Goal: Information Seeking & Learning: Find specific fact

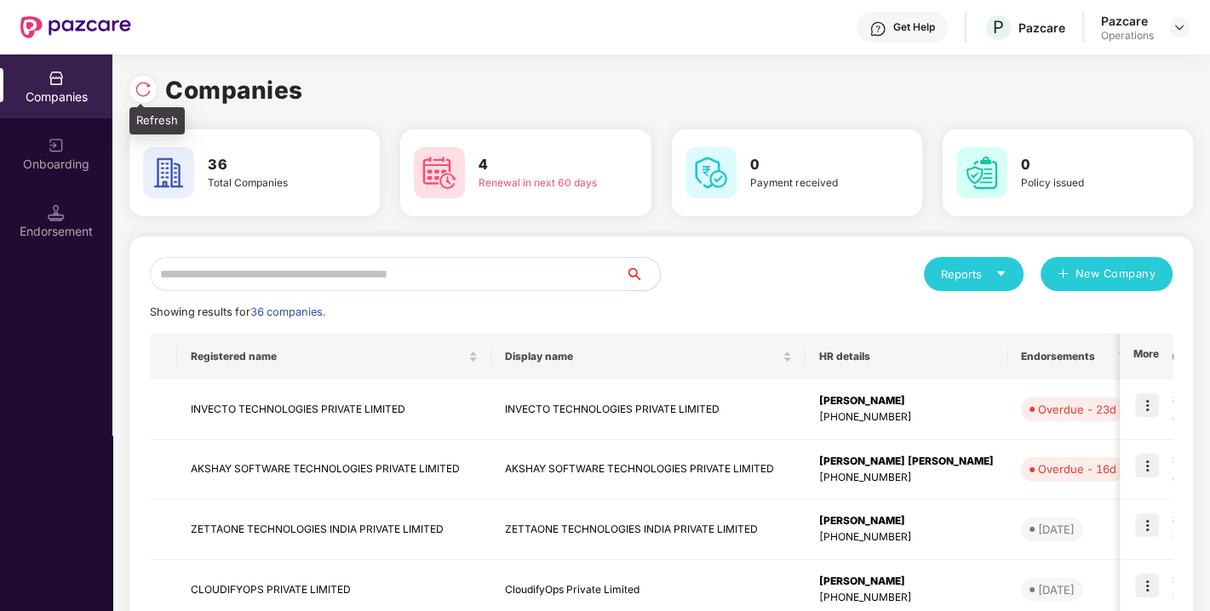
click at [147, 85] on img at bounding box center [142, 89] width 17 height 17
click at [151, 89] on img at bounding box center [142, 89] width 17 height 17
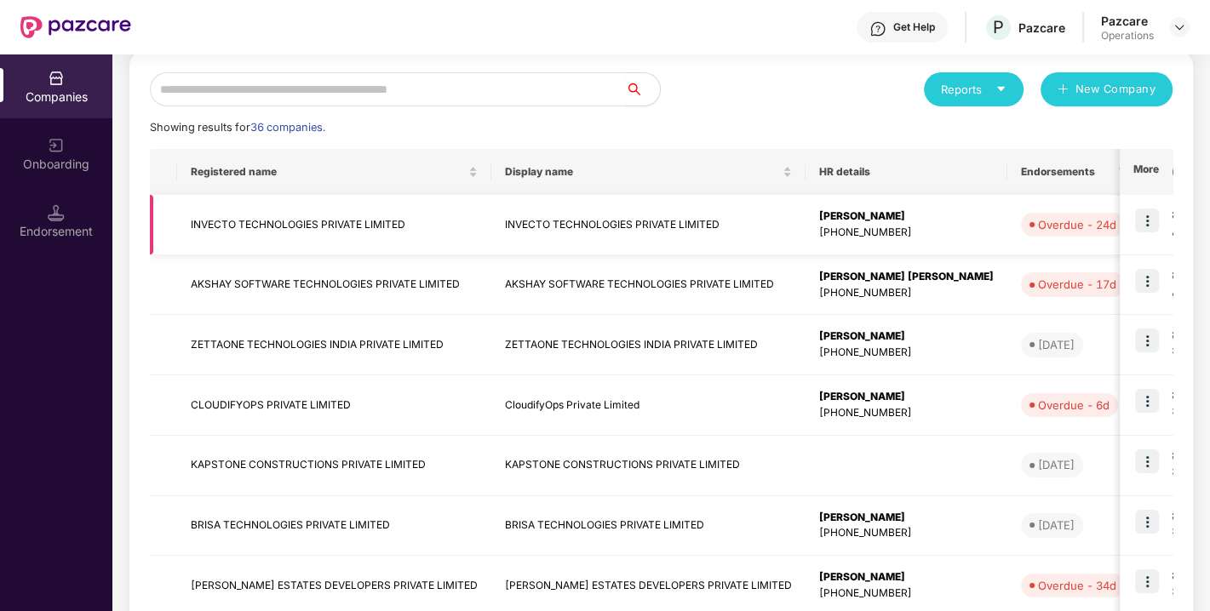
scroll to position [0, 165]
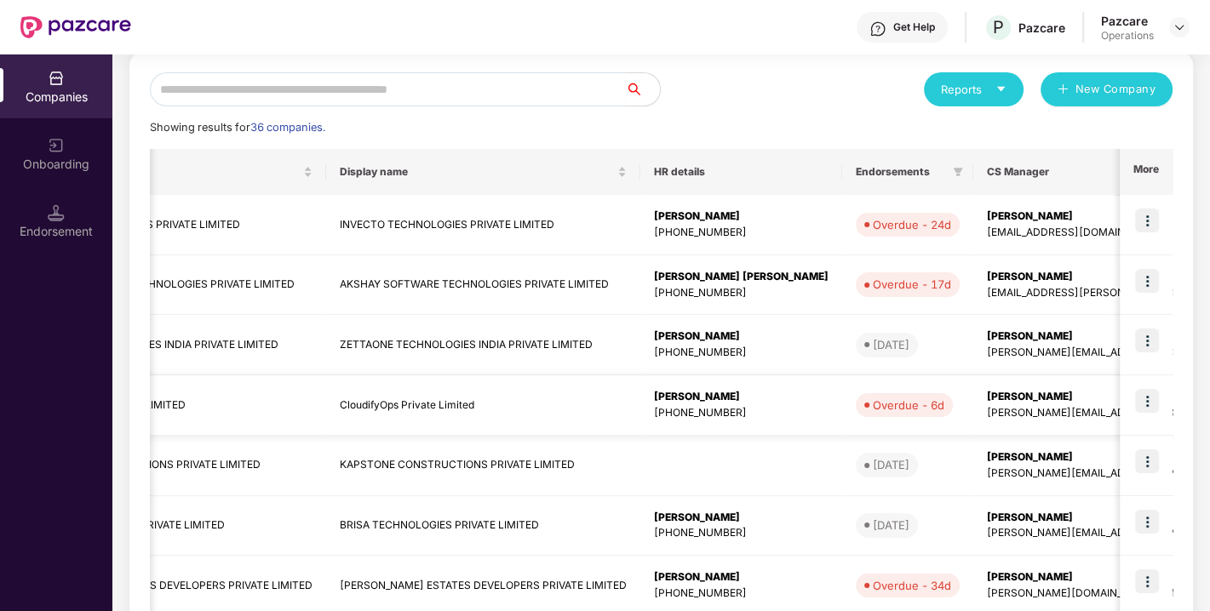
click at [1142, 395] on img at bounding box center [1147, 401] width 24 height 24
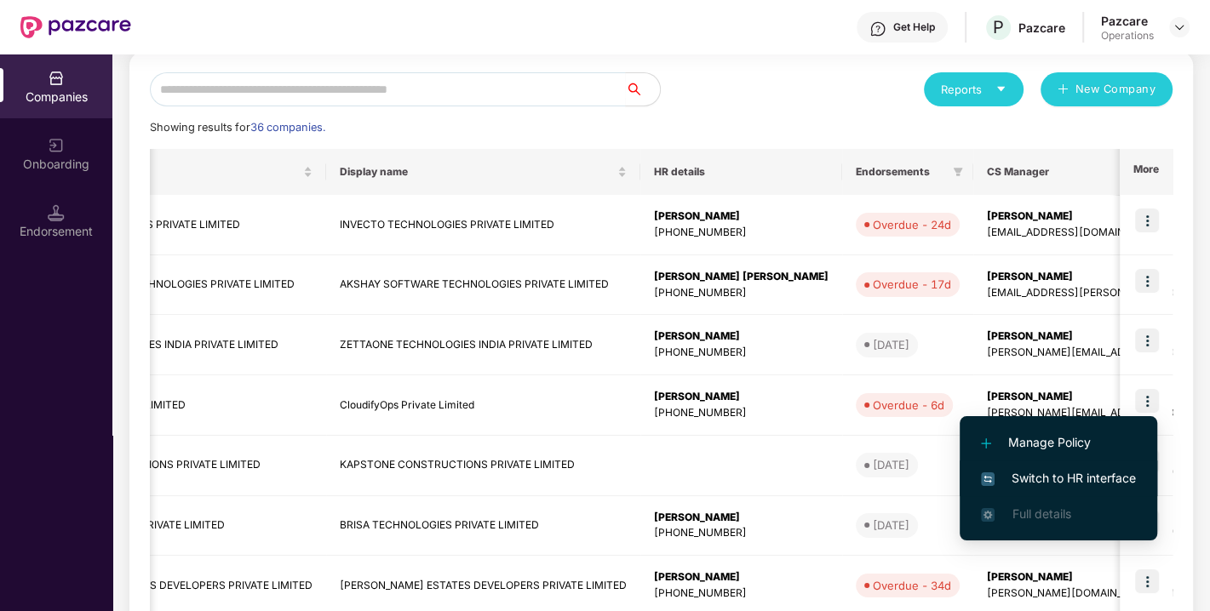
click at [1031, 481] on span "Switch to HR interface" at bounding box center [1058, 478] width 155 height 19
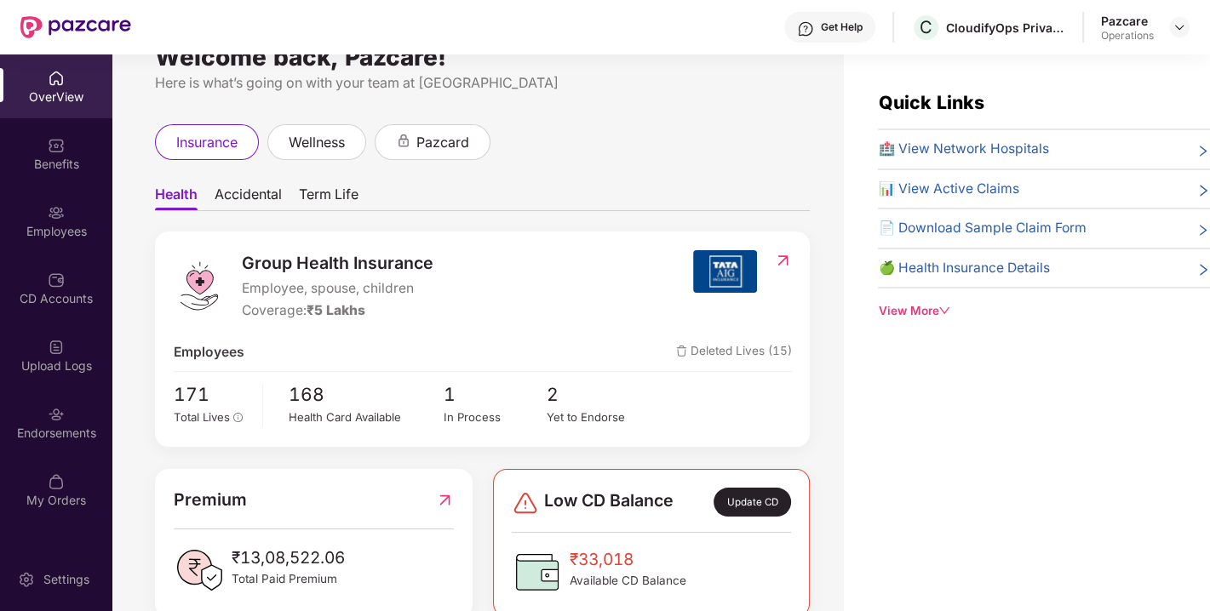
scroll to position [35, 0]
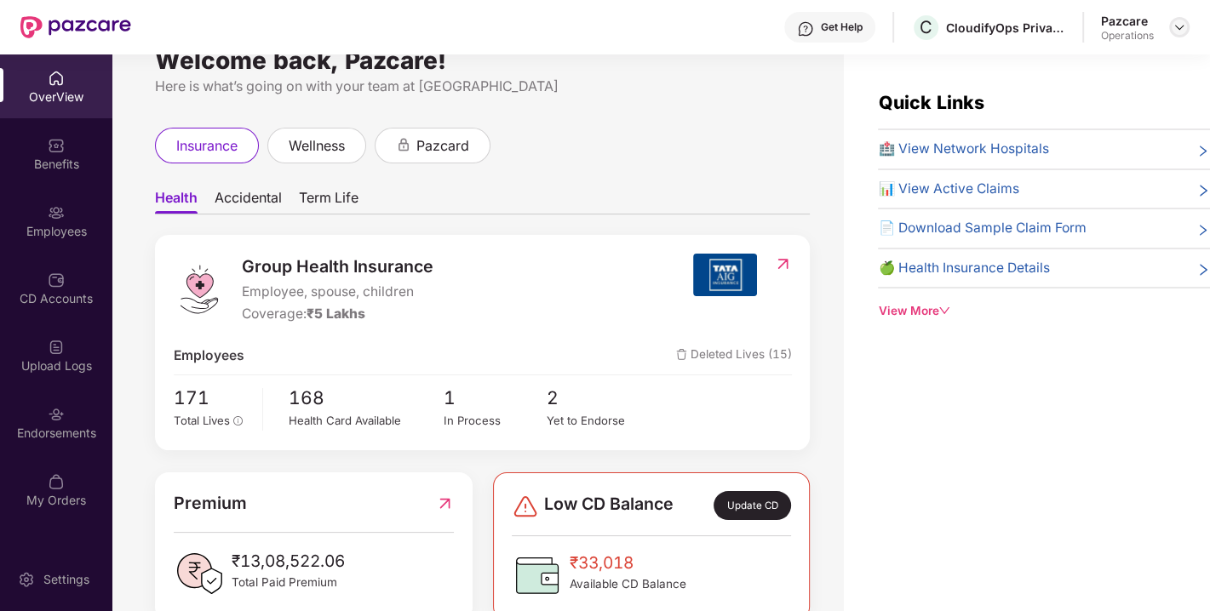
click at [1175, 21] on img at bounding box center [1179, 27] width 14 height 14
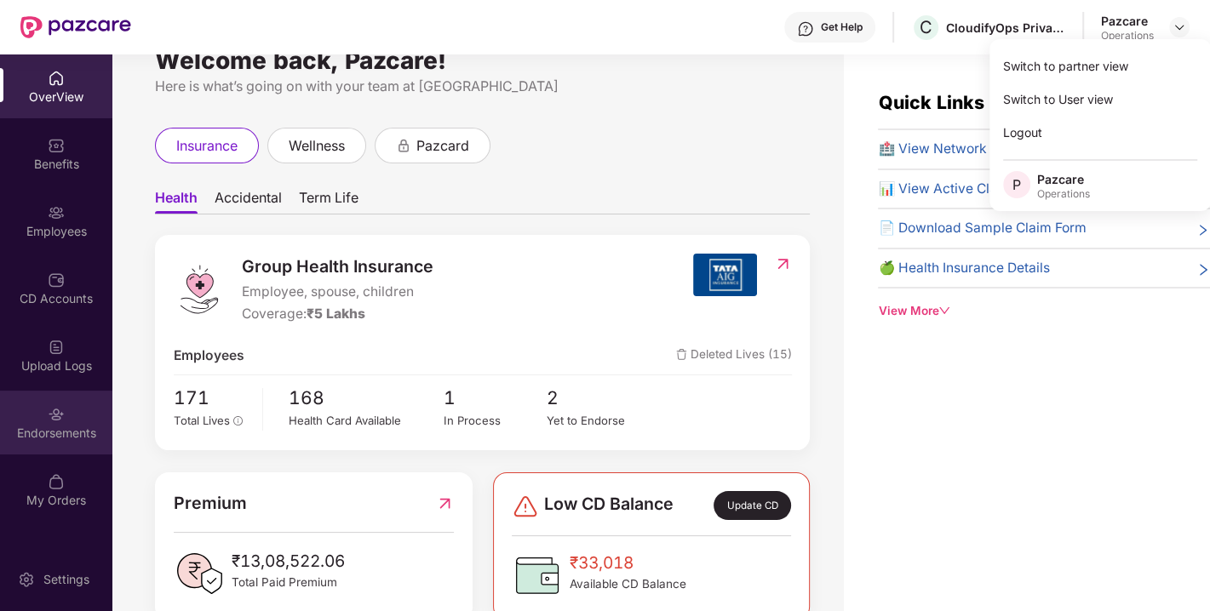
click at [67, 414] on div "Endorsements" at bounding box center [56, 423] width 112 height 64
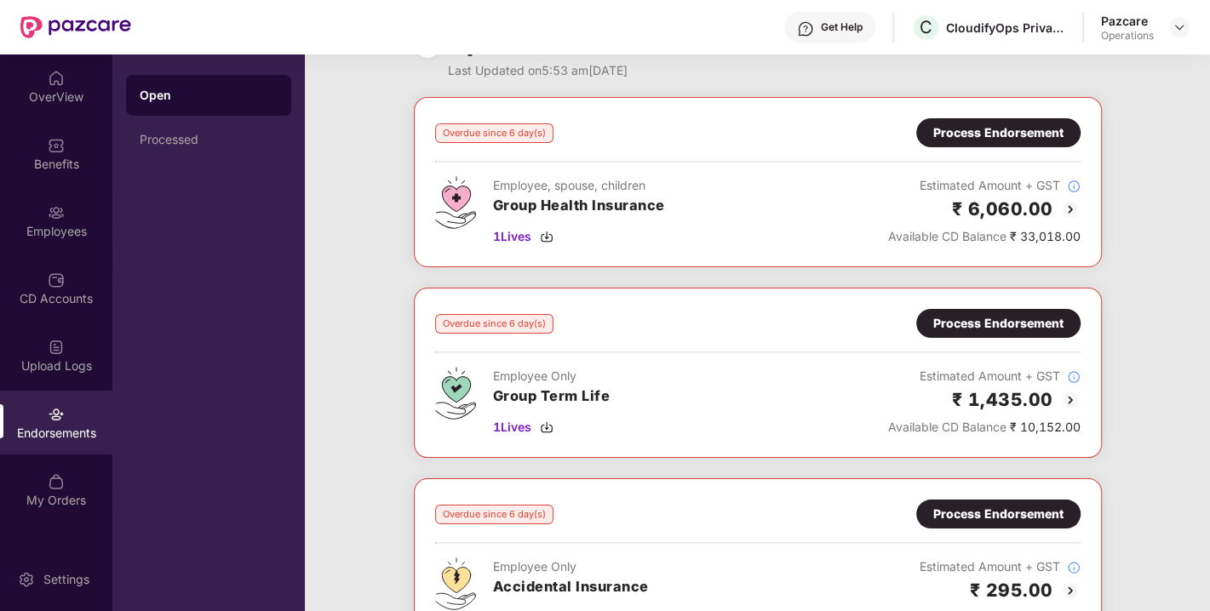
scroll to position [49, 0]
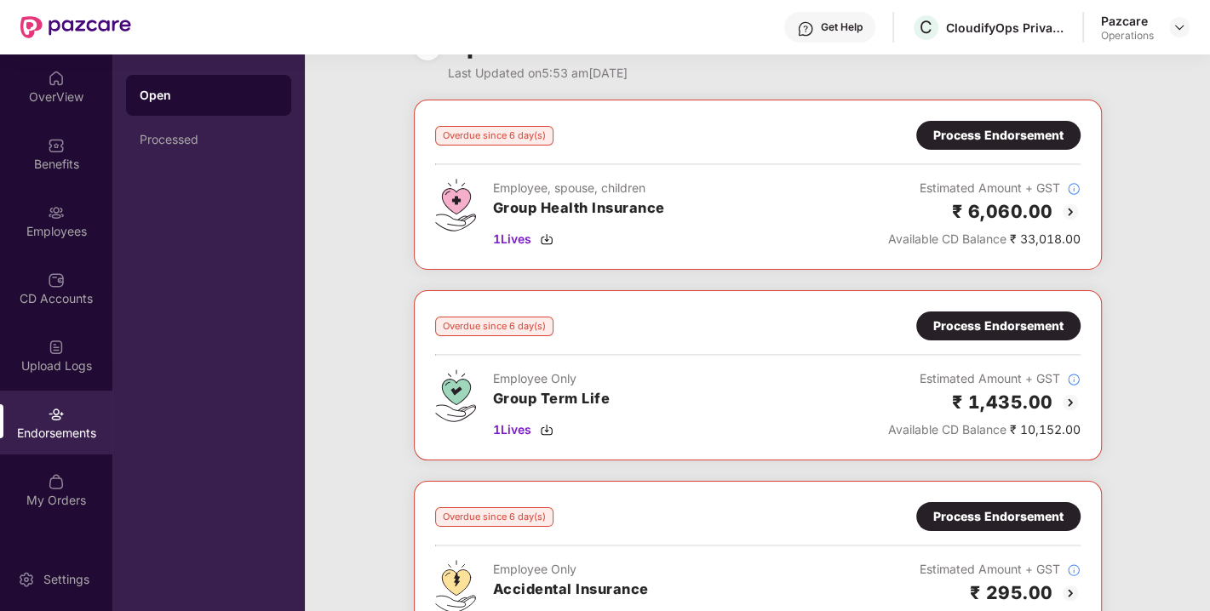
click at [970, 130] on div "Process Endorsement" at bounding box center [998, 135] width 130 height 19
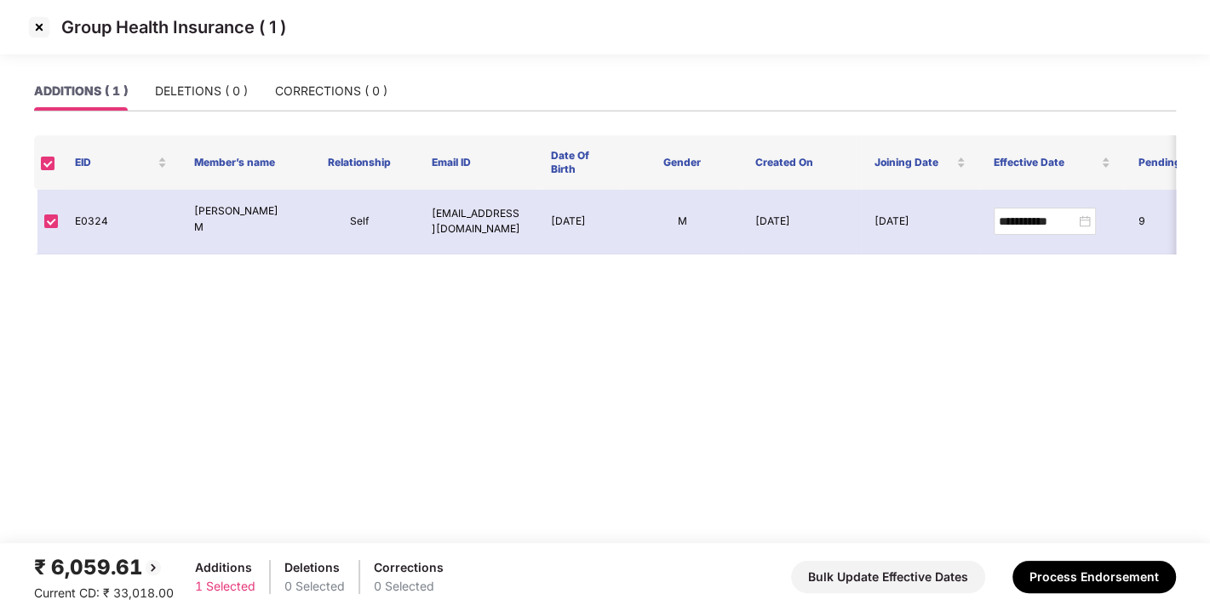
click at [41, 32] on img at bounding box center [39, 27] width 27 height 27
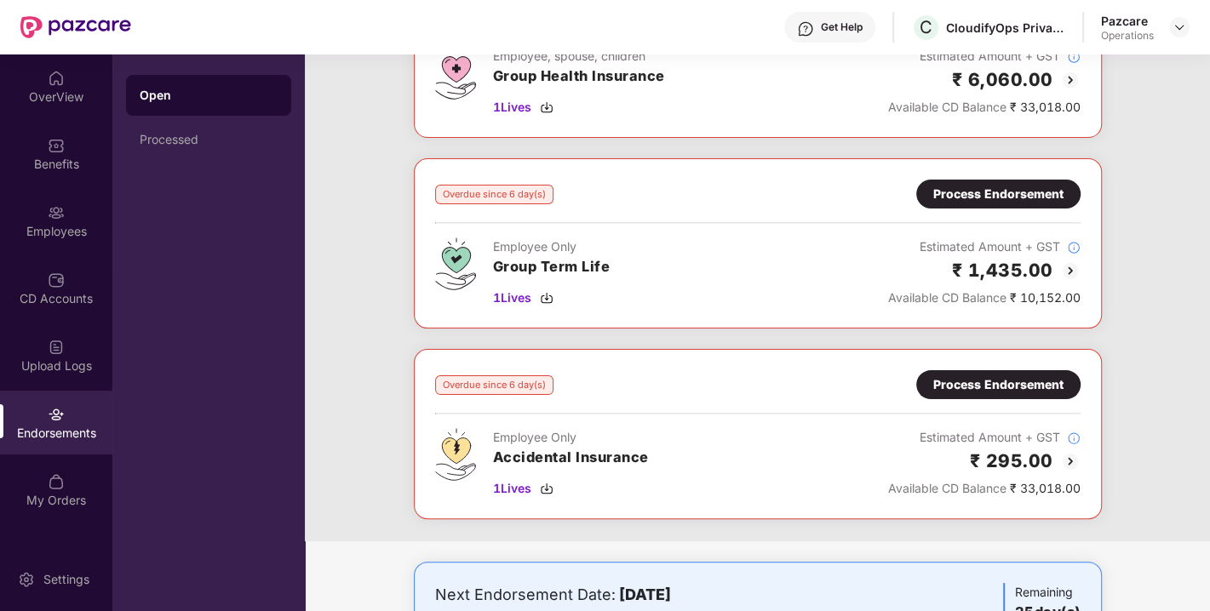
scroll to position [139, 0]
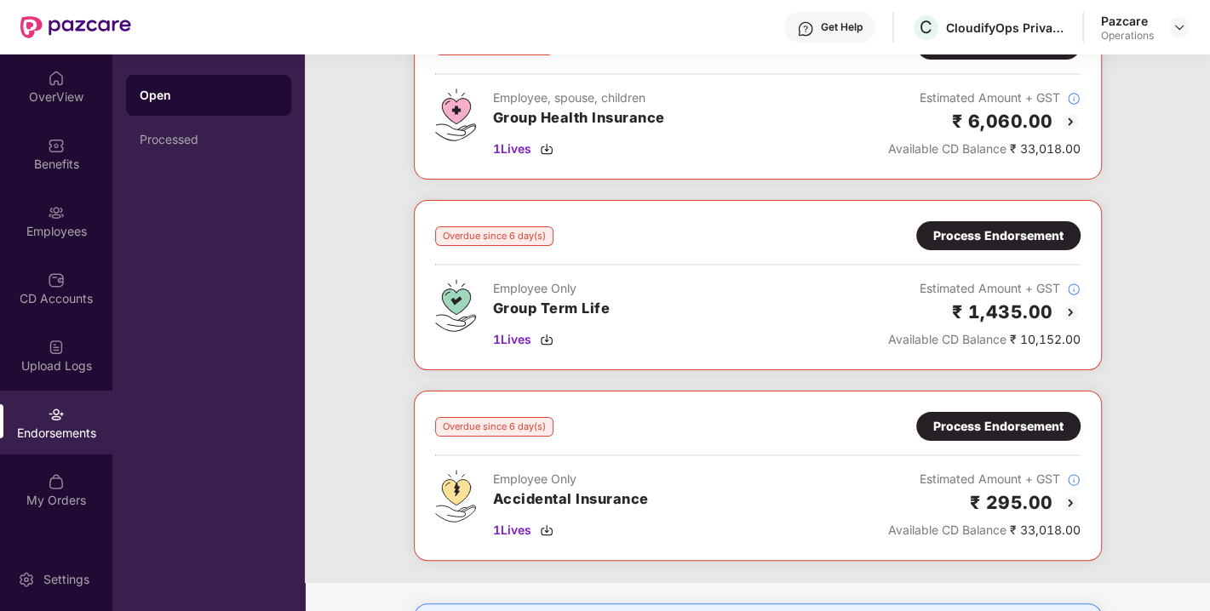
click at [1035, 230] on div "Process Endorsement" at bounding box center [998, 235] width 130 height 19
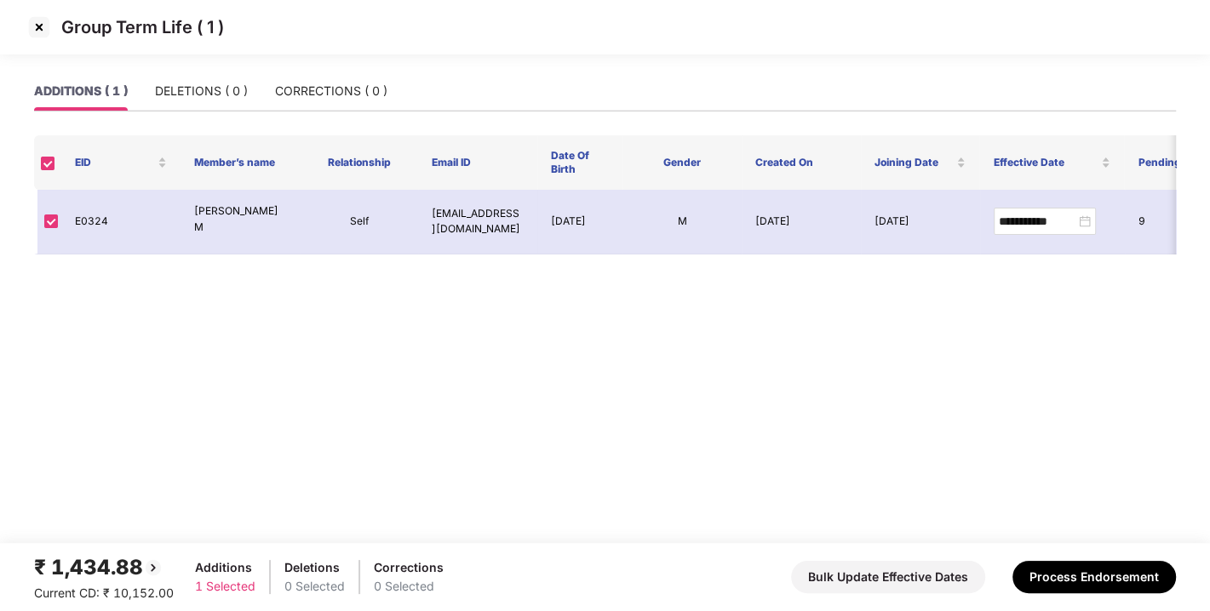
click at [38, 31] on img at bounding box center [39, 27] width 27 height 27
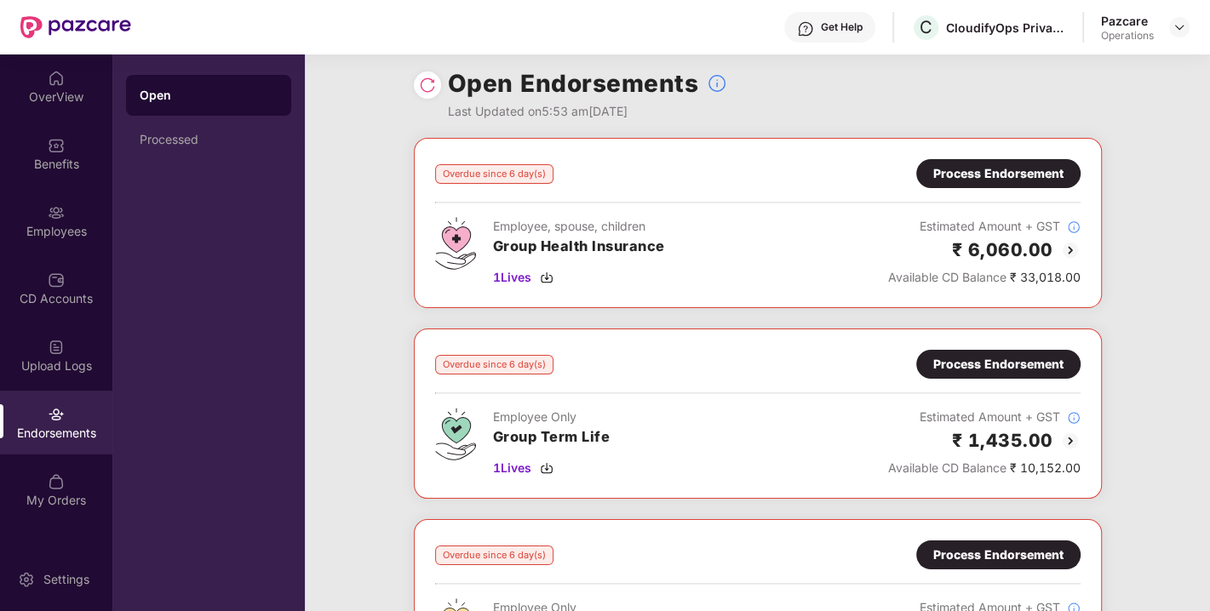
scroll to position [9, 0]
click at [1182, 18] on div at bounding box center [1179, 27] width 20 height 20
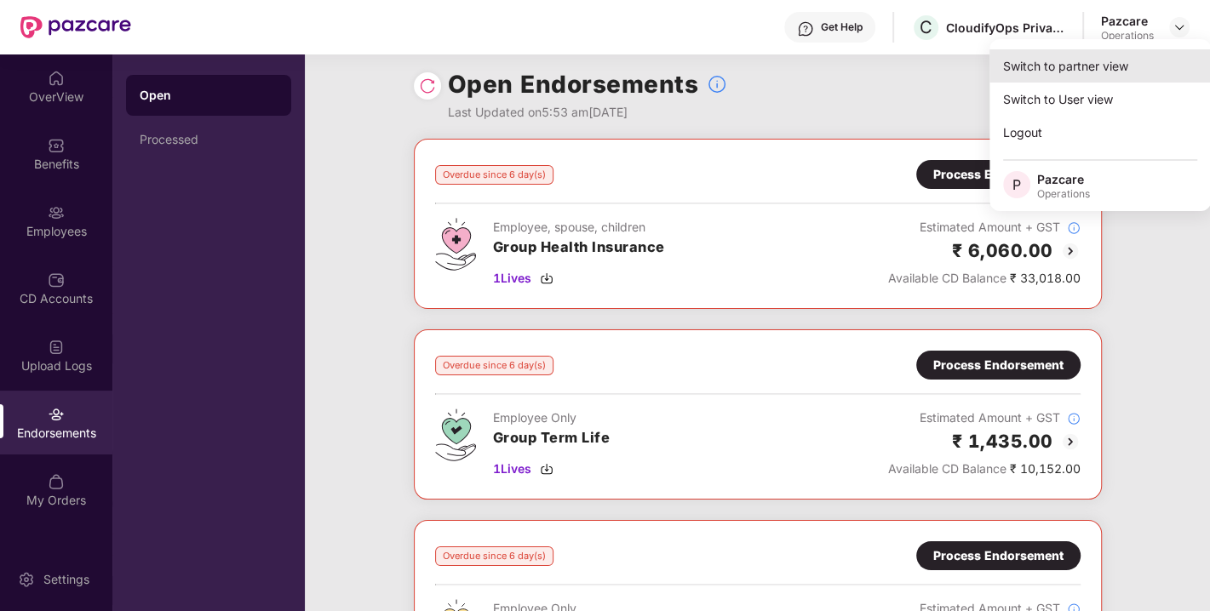
click at [1066, 66] on div "Switch to partner view" at bounding box center [1099, 65] width 221 height 33
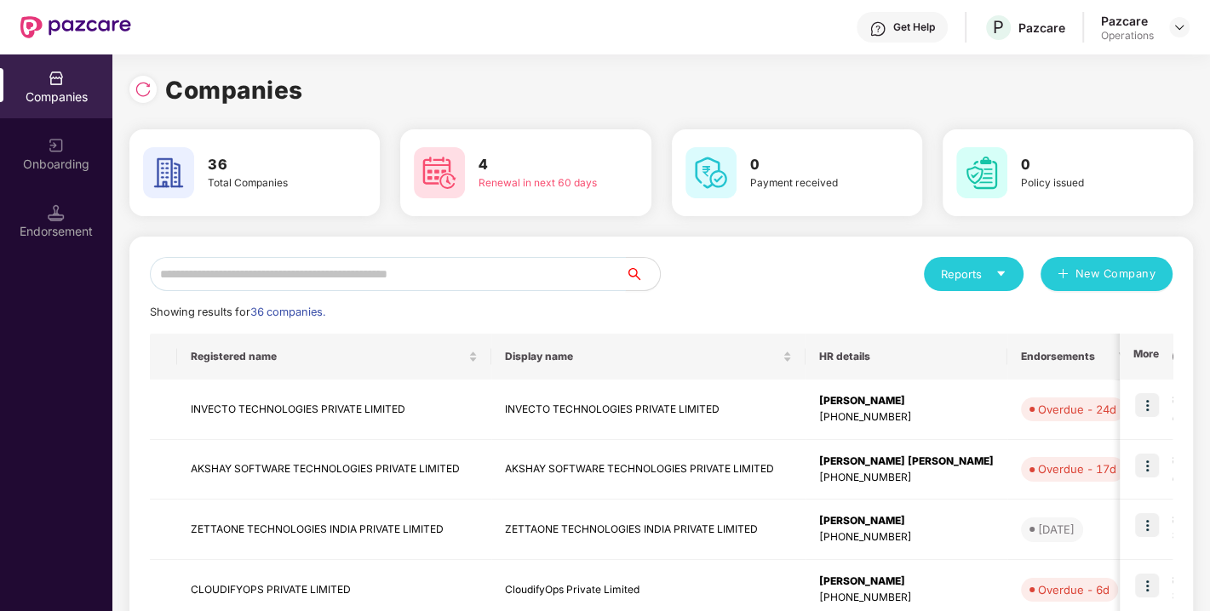
click at [362, 265] on input "text" at bounding box center [388, 274] width 476 height 34
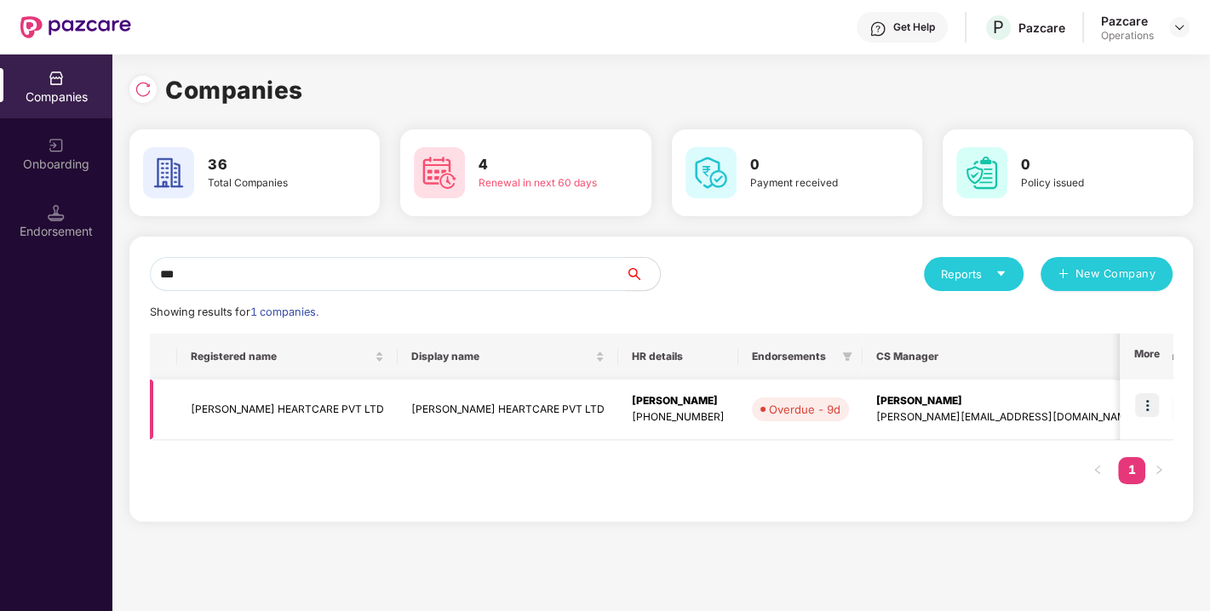
type input "***"
click at [1153, 402] on img at bounding box center [1147, 405] width 24 height 24
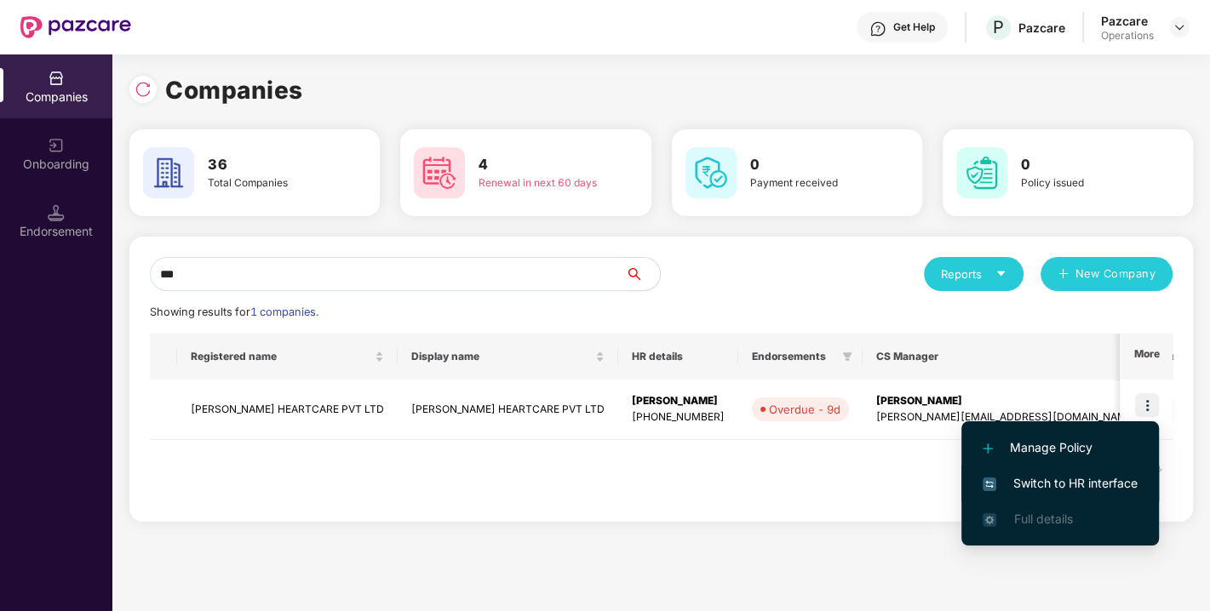
click at [1051, 487] on span "Switch to HR interface" at bounding box center [1059, 483] width 155 height 19
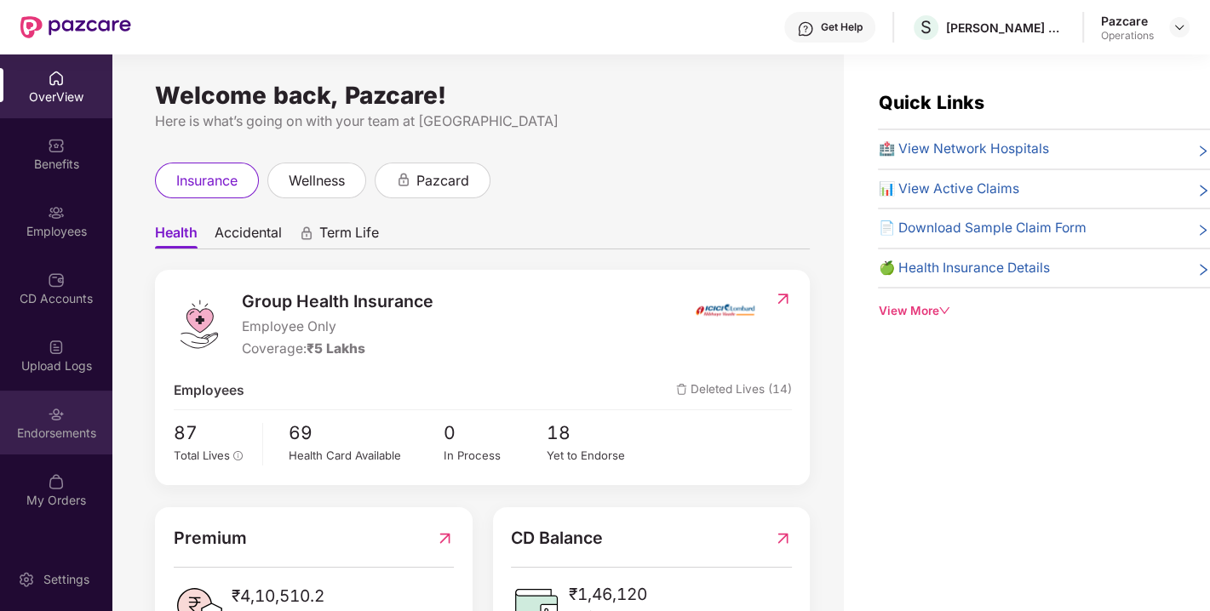
click at [60, 428] on div "Endorsements" at bounding box center [56, 433] width 112 height 17
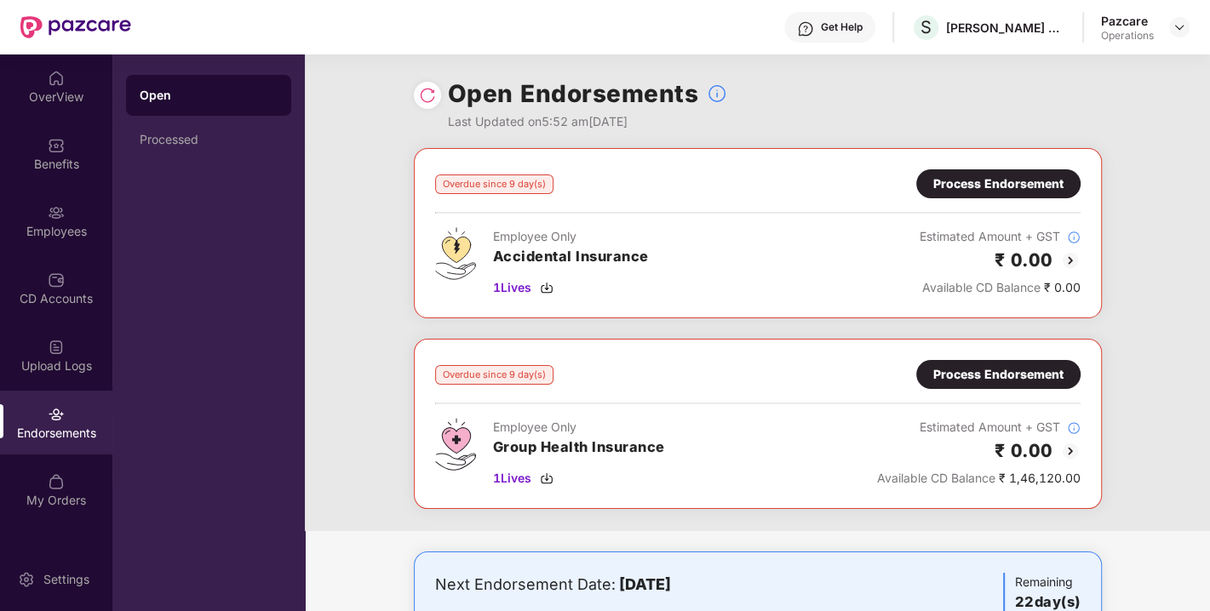
click at [1012, 365] on div "Process Endorsement" at bounding box center [998, 374] width 130 height 19
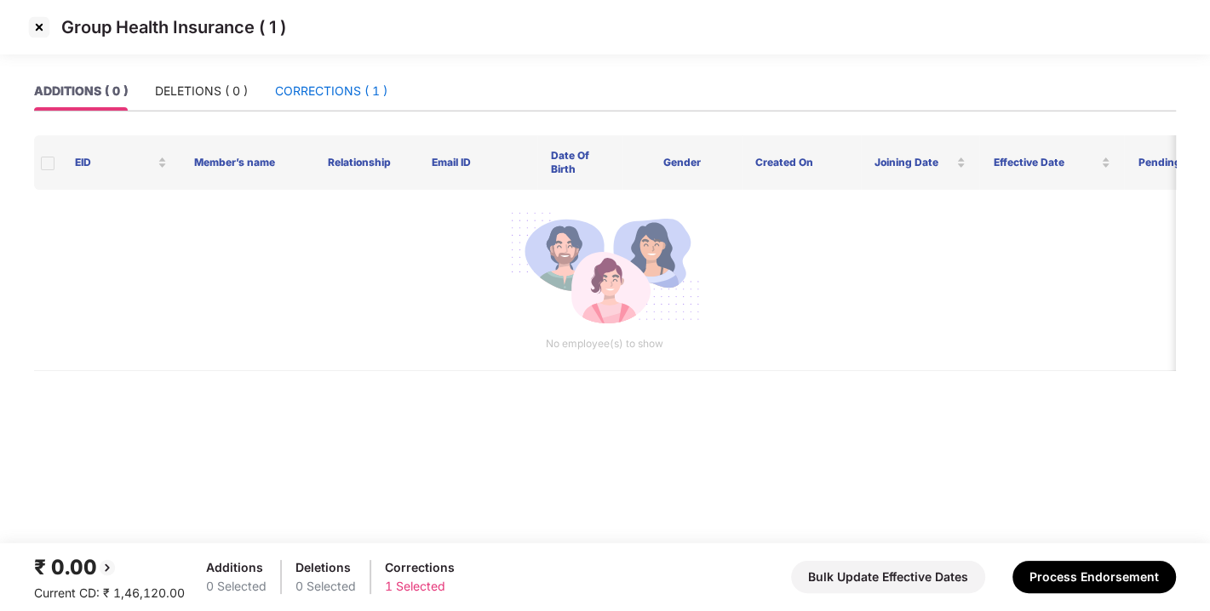
click at [352, 86] on div "CORRECTIONS ( 1 )" at bounding box center [331, 91] width 112 height 19
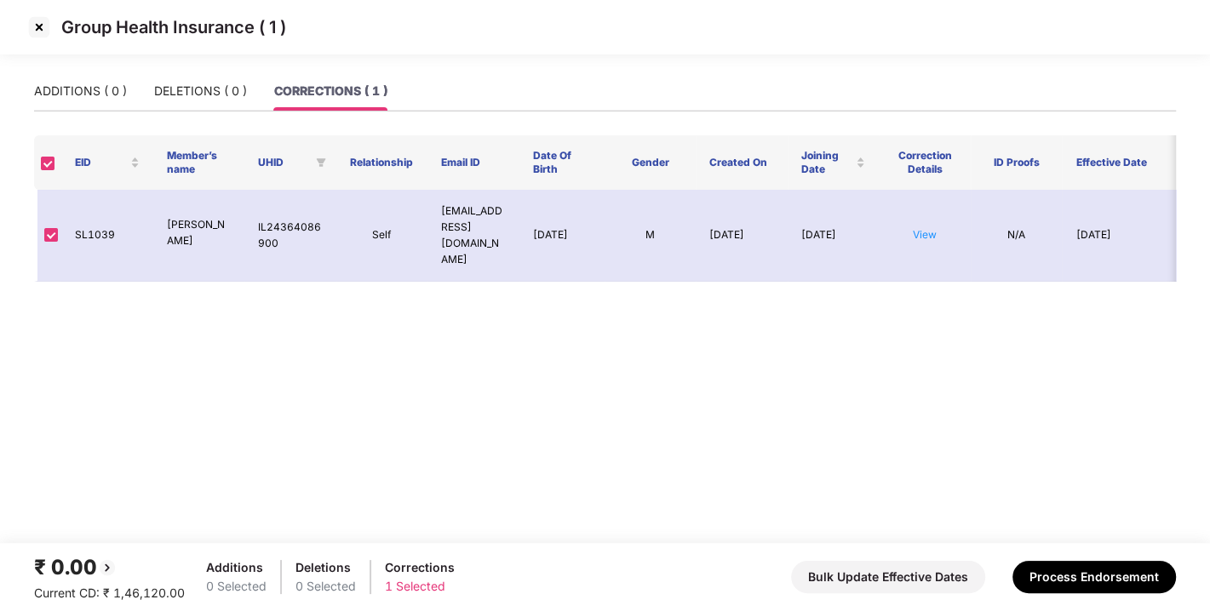
click at [41, 29] on img at bounding box center [39, 27] width 27 height 27
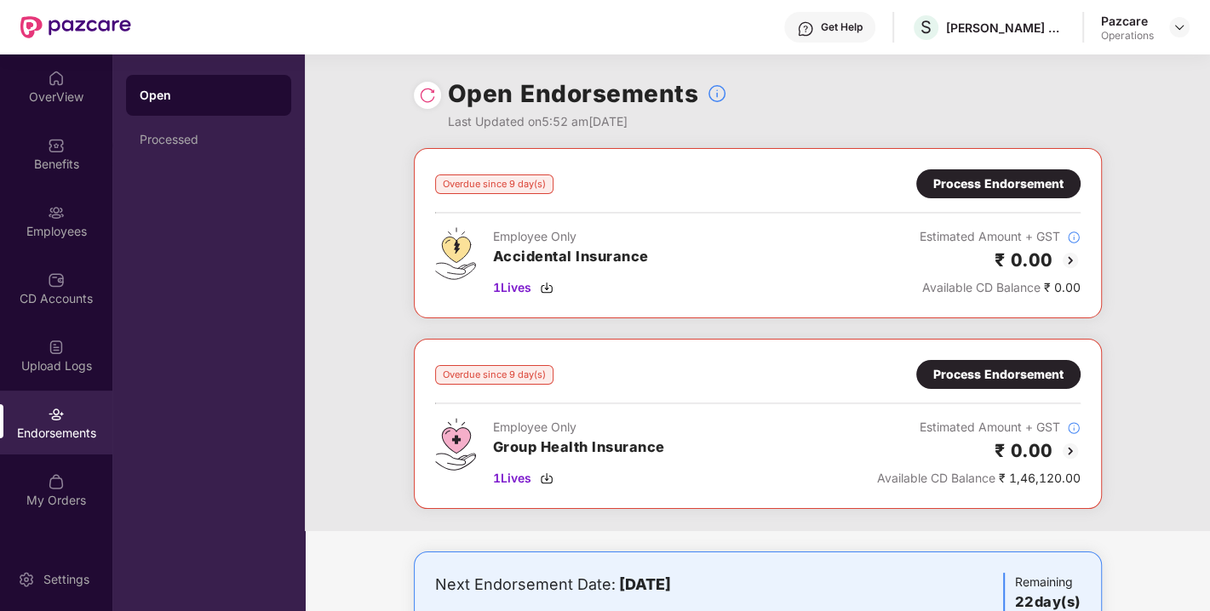
click at [1019, 187] on div "Process Endorsement" at bounding box center [998, 184] width 130 height 19
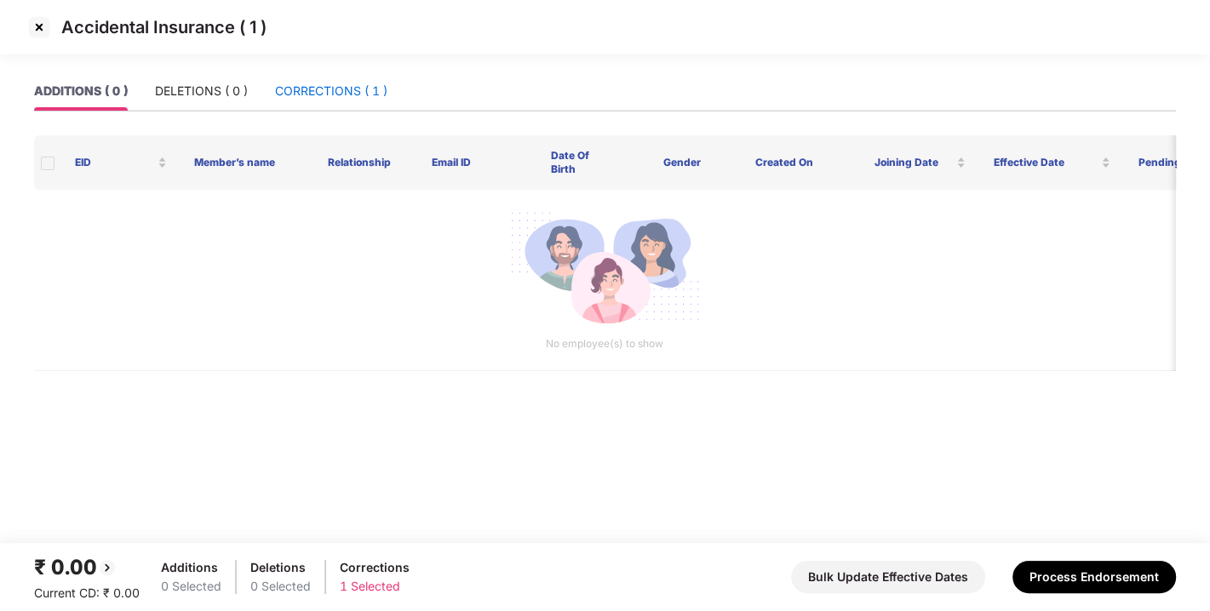
click at [346, 87] on div "CORRECTIONS ( 1 )" at bounding box center [331, 91] width 112 height 19
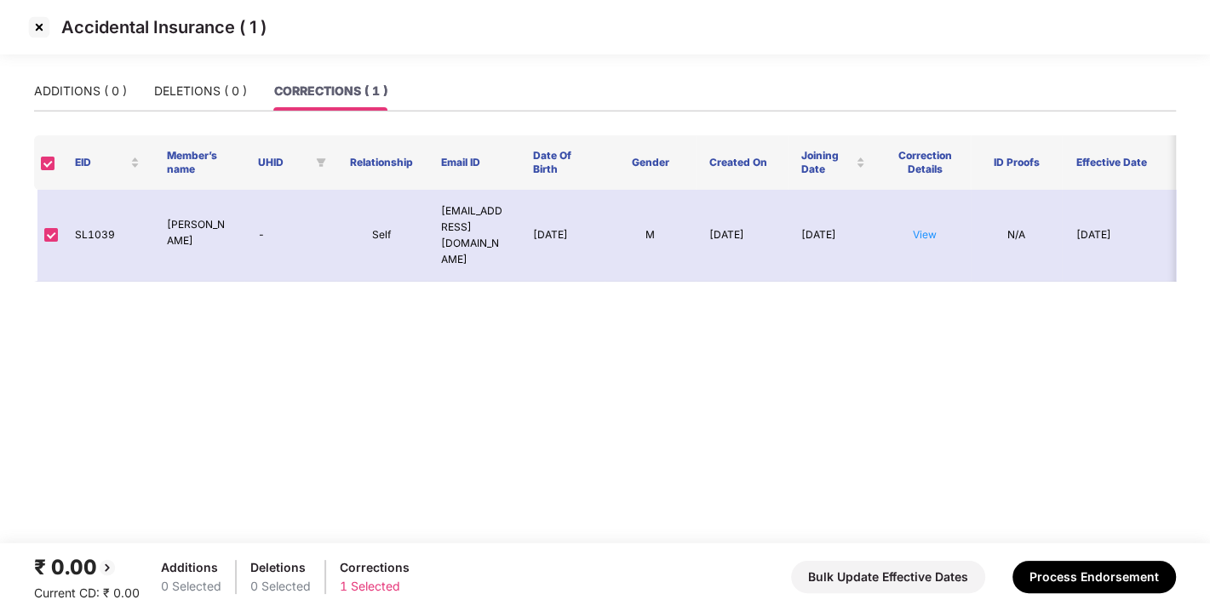
click at [38, 29] on img at bounding box center [39, 27] width 27 height 27
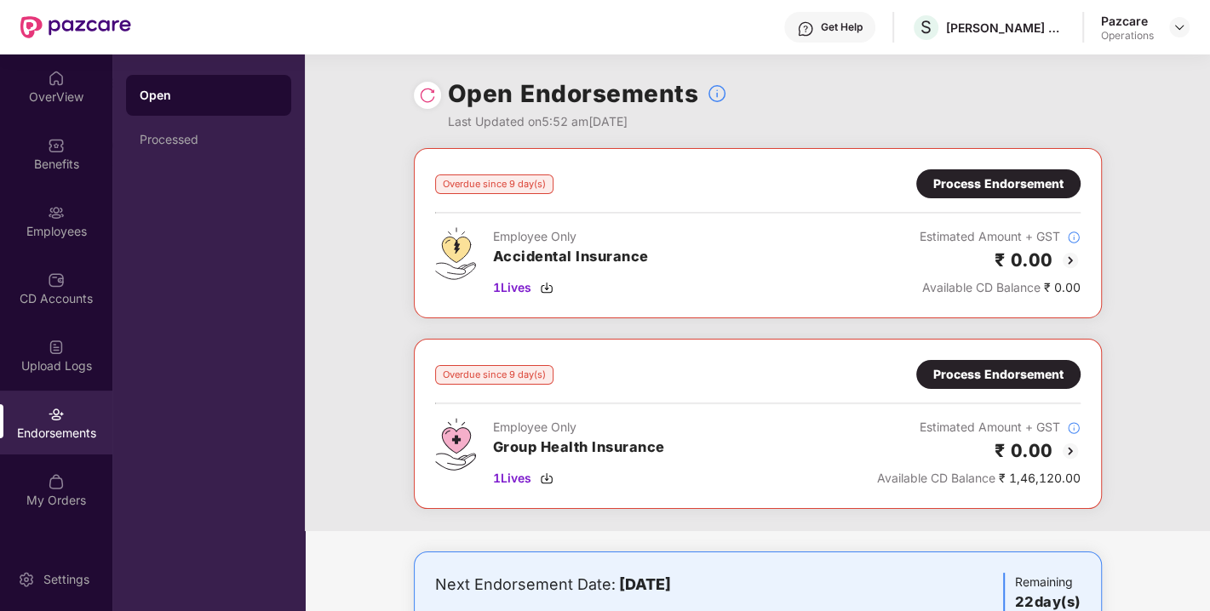
click at [970, 386] on div "Process Endorsement" at bounding box center [998, 374] width 164 height 29
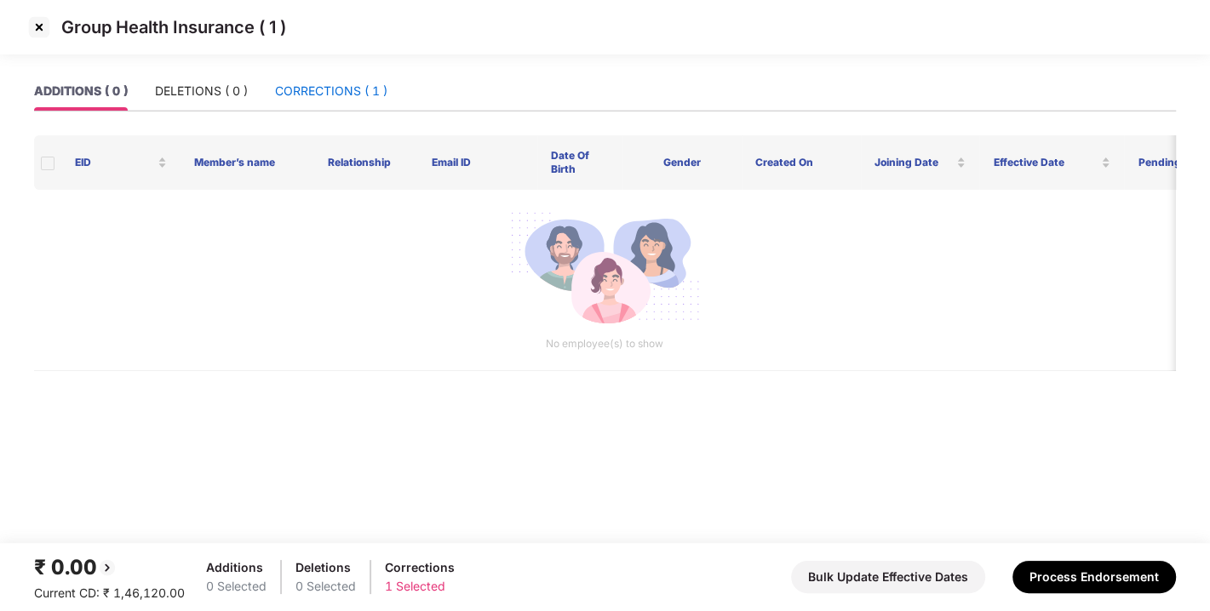
click at [350, 96] on div "CORRECTIONS ( 1 )" at bounding box center [331, 91] width 112 height 19
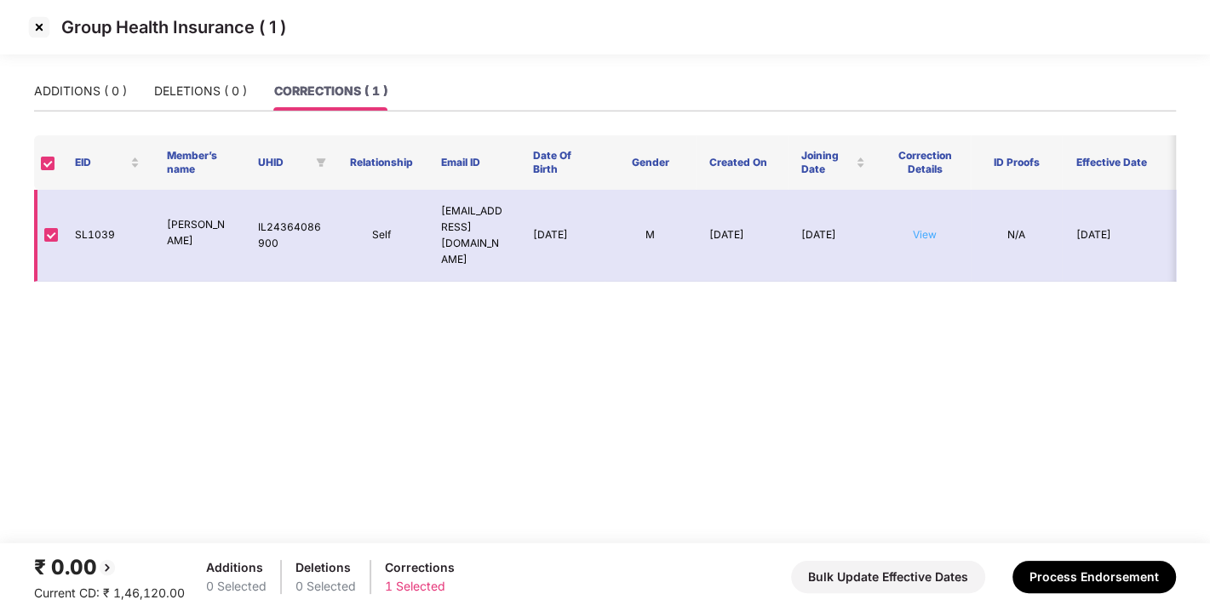
click at [926, 228] on link "View" at bounding box center [925, 234] width 24 height 13
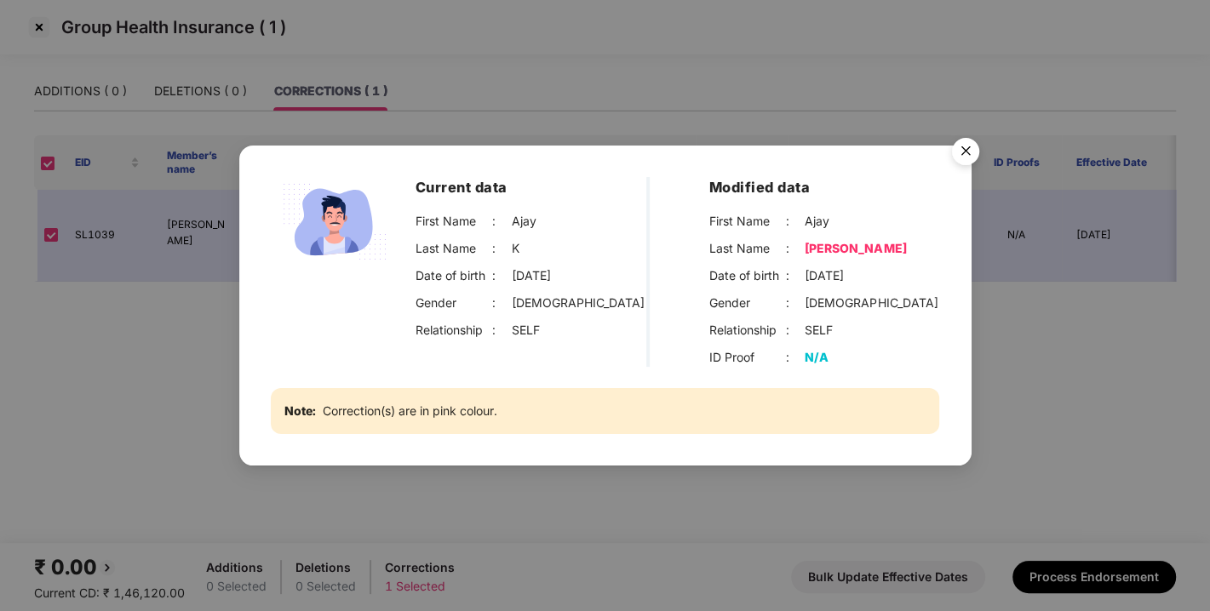
click at [967, 146] on img "Close" at bounding box center [965, 154] width 48 height 48
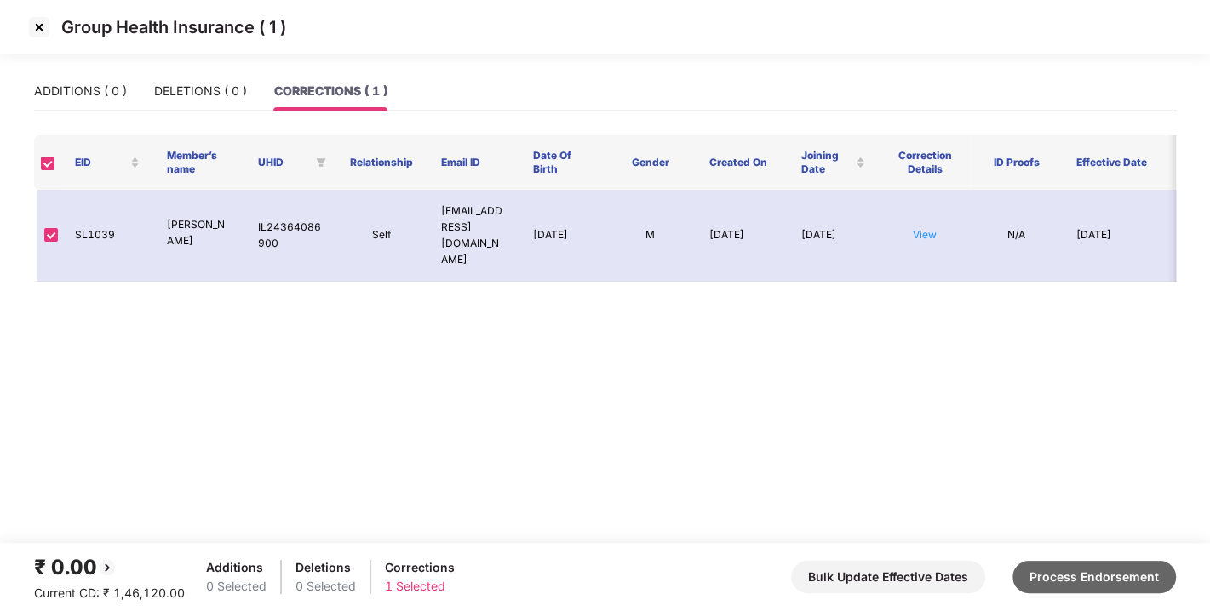
click at [1104, 577] on button "Process Endorsement" at bounding box center [1093, 577] width 163 height 32
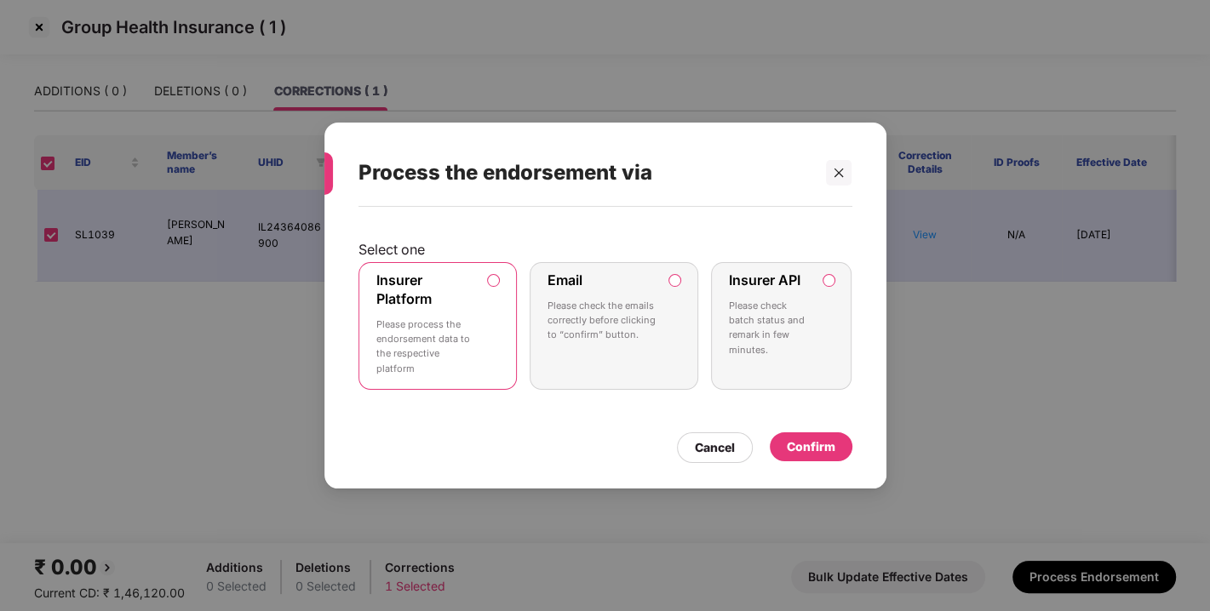
click at [826, 443] on div "Confirm" at bounding box center [811, 447] width 49 height 19
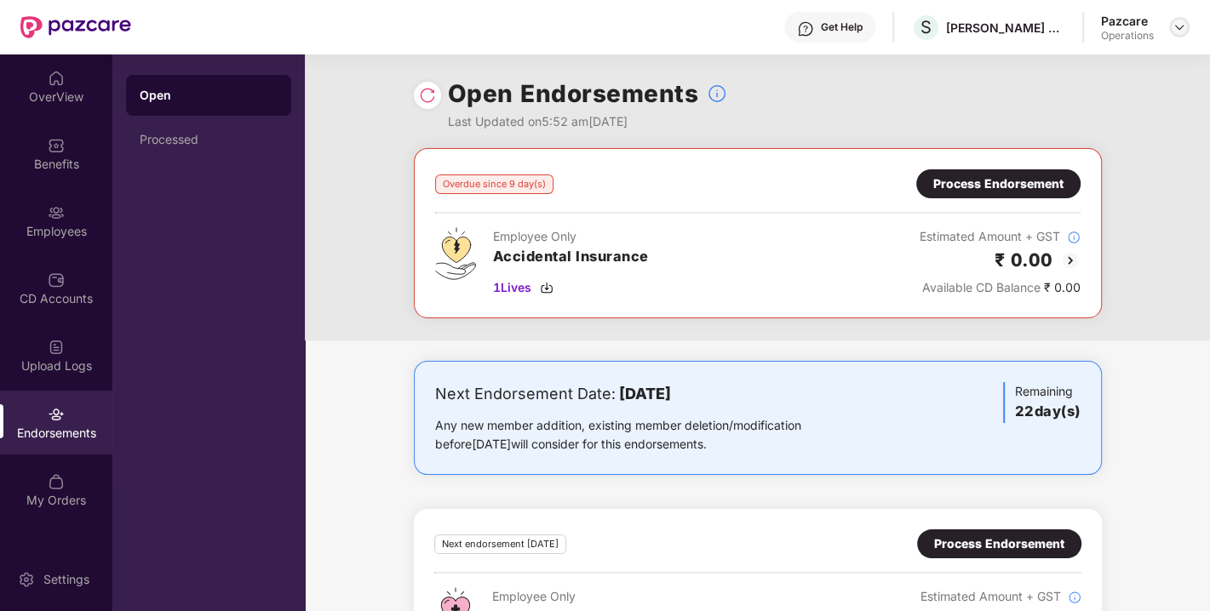
click at [1187, 25] on div at bounding box center [1179, 27] width 20 height 20
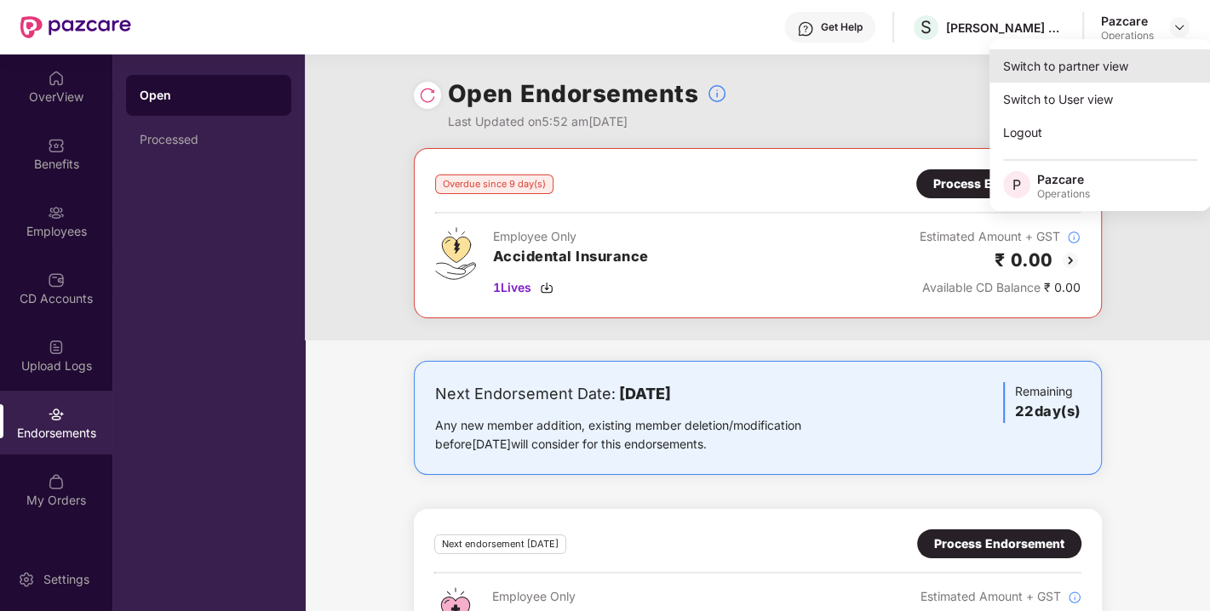
click at [1073, 72] on div "Switch to partner view" at bounding box center [1099, 65] width 221 height 33
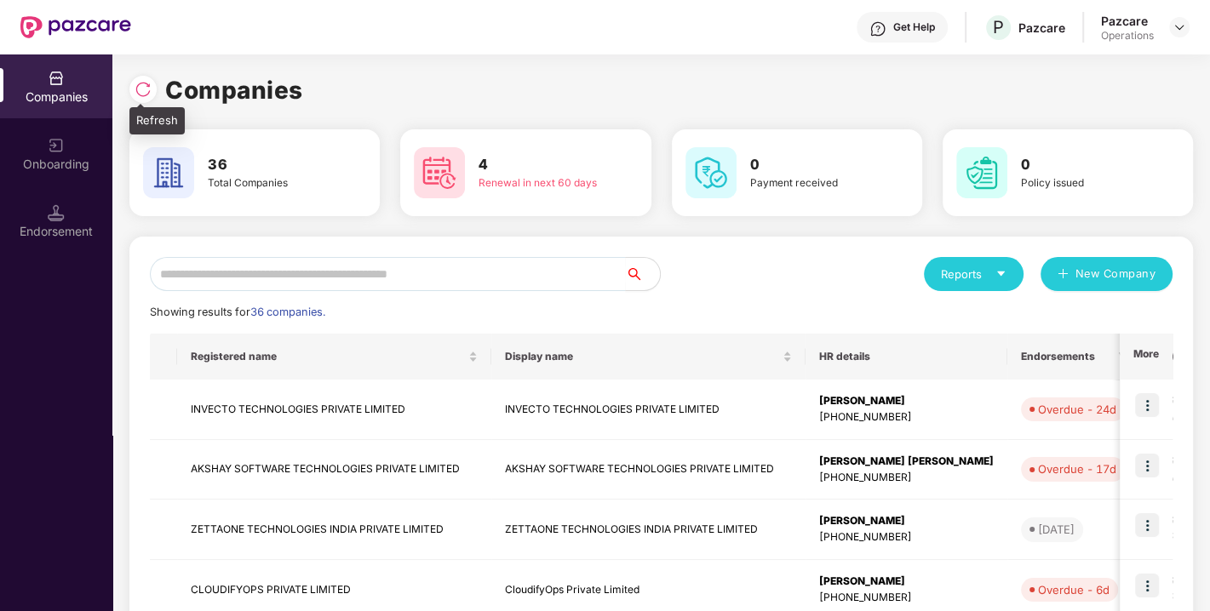
click at [141, 86] on img at bounding box center [142, 89] width 17 height 17
click at [293, 270] on input "text" at bounding box center [388, 274] width 476 height 34
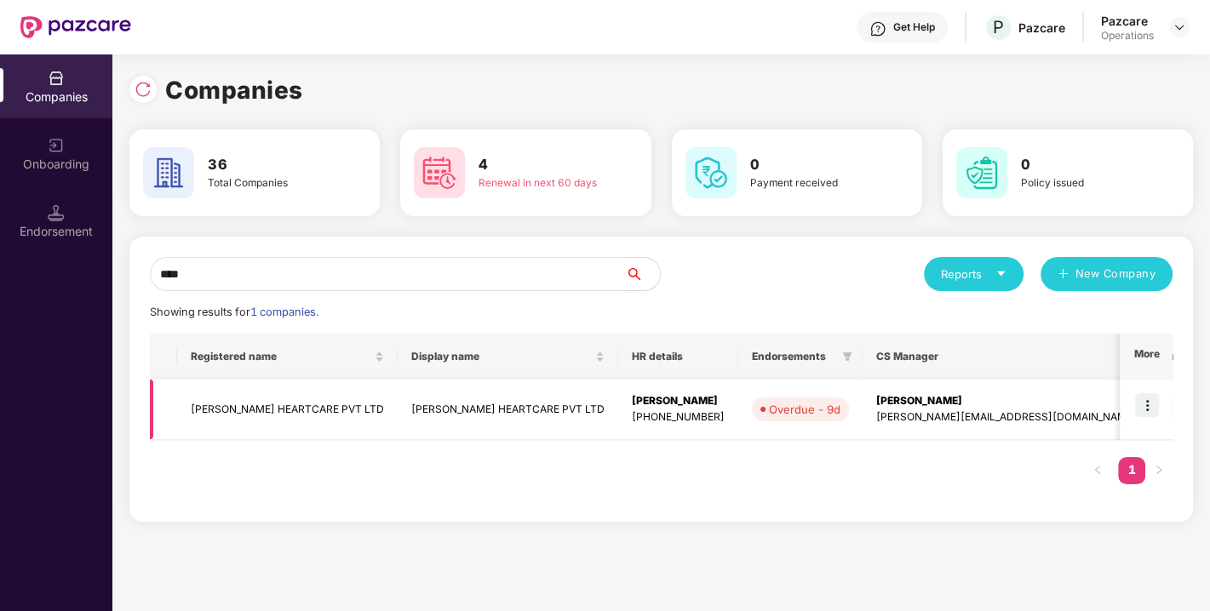
type input "****"
click at [292, 414] on td "[PERSON_NAME] HEARTCARE PVT LTD" at bounding box center [287, 410] width 220 height 60
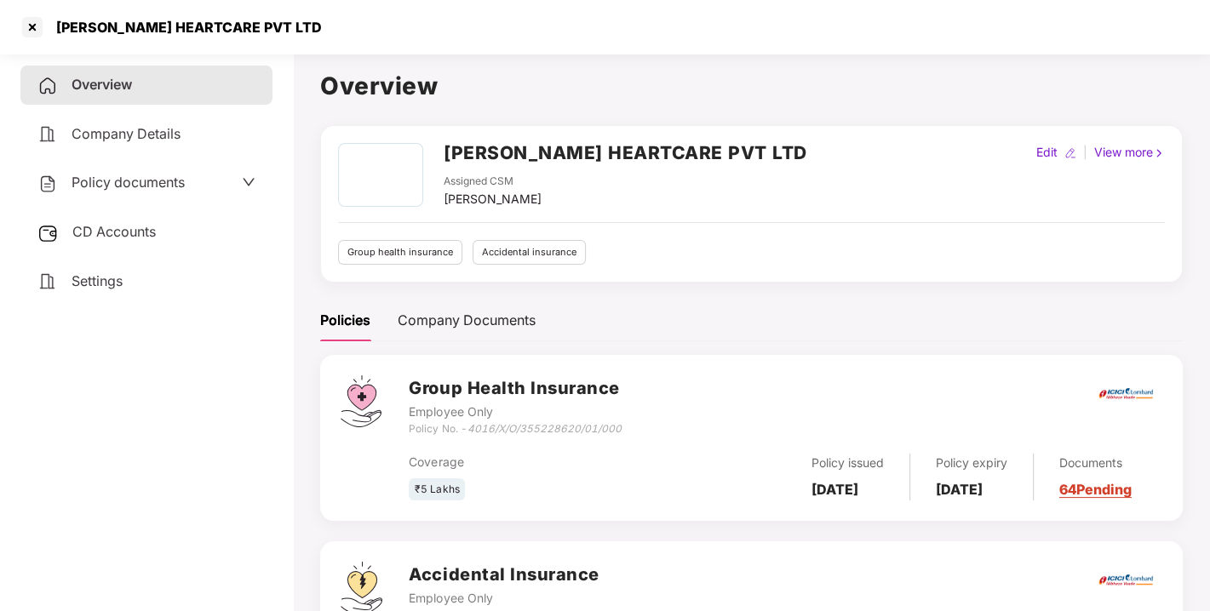
click at [522, 152] on h2 "[PERSON_NAME] HEARTCARE PVT LTD" at bounding box center [625, 153] width 363 height 28
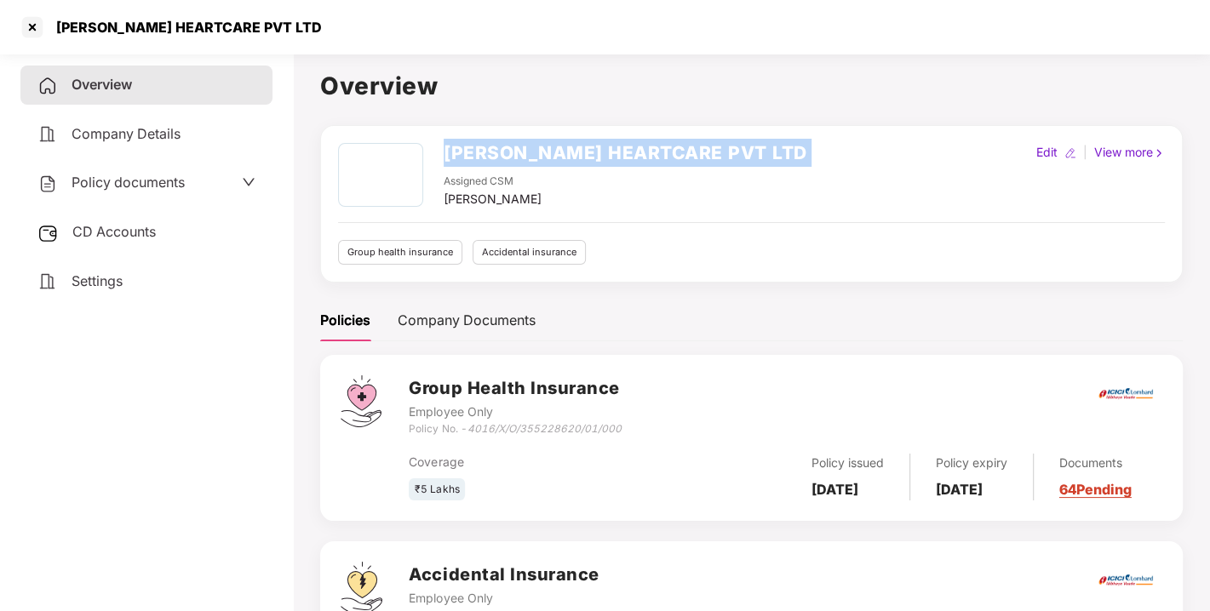
click at [522, 152] on h2 "[PERSON_NAME] HEARTCARE PVT LTD" at bounding box center [625, 153] width 363 height 28
copy h2 "[PERSON_NAME] HEARTCARE PVT LTD"
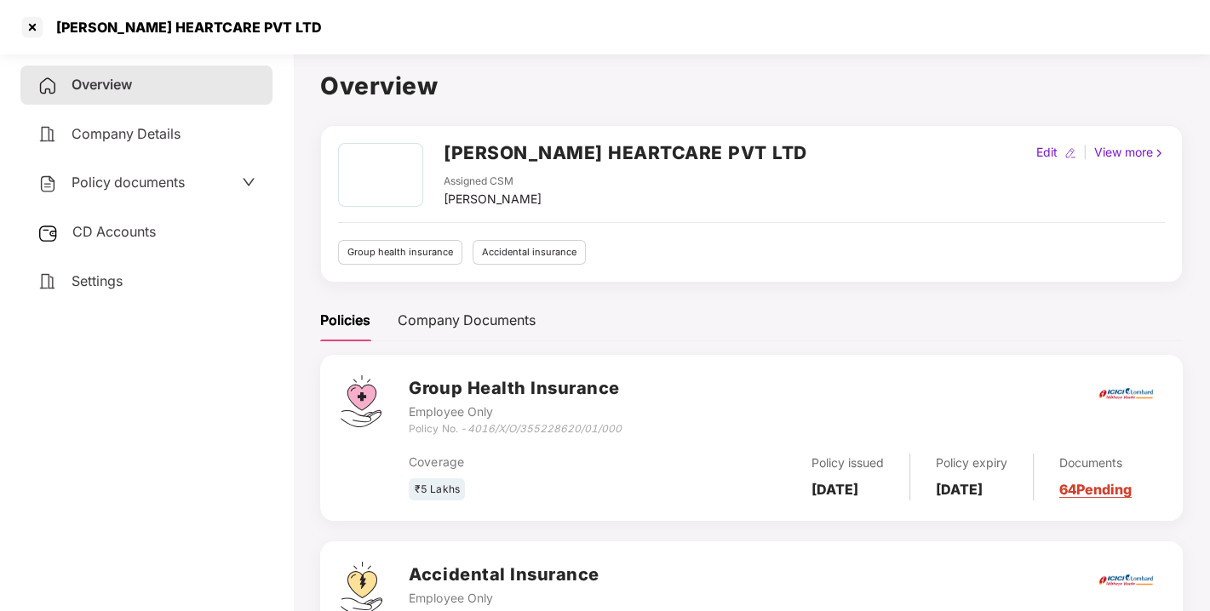
click at [518, 422] on icon "4016/X/O/355228620/01/000" at bounding box center [543, 428] width 154 height 13
drag, startPoint x: 472, startPoint y: 428, endPoint x: 626, endPoint y: 435, distance: 154.2
click at [626, 435] on div "Group Health Insurance Employee Only Policy No. - 4016/X/O/355228620/01/000" at bounding box center [785, 405] width 753 height 61
copy icon "4016/X/O/355228620/01/000"
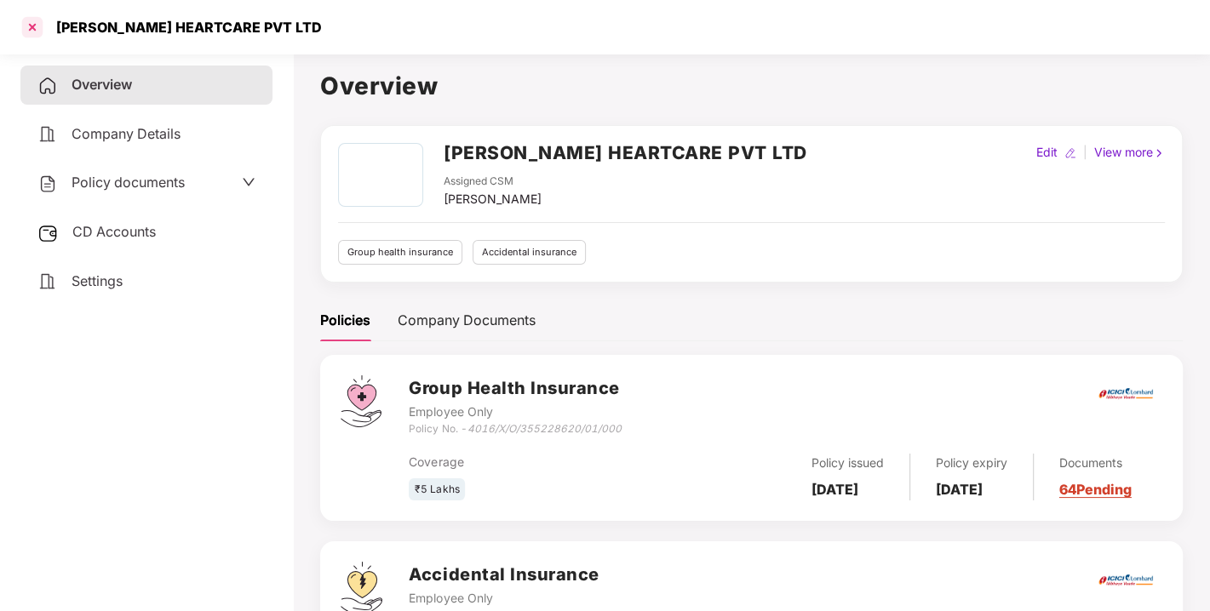
click at [26, 31] on div at bounding box center [32, 27] width 27 height 27
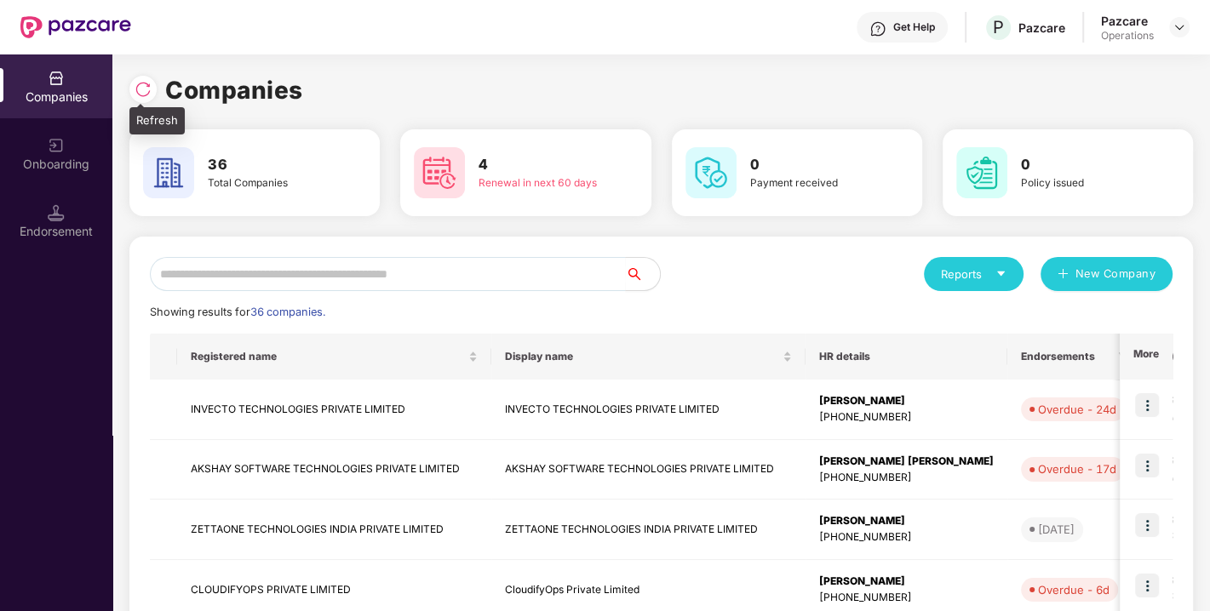
click at [138, 90] on img at bounding box center [142, 89] width 17 height 17
click at [138, 96] on img at bounding box center [142, 89] width 17 height 17
click at [428, 267] on input "text" at bounding box center [388, 274] width 476 height 34
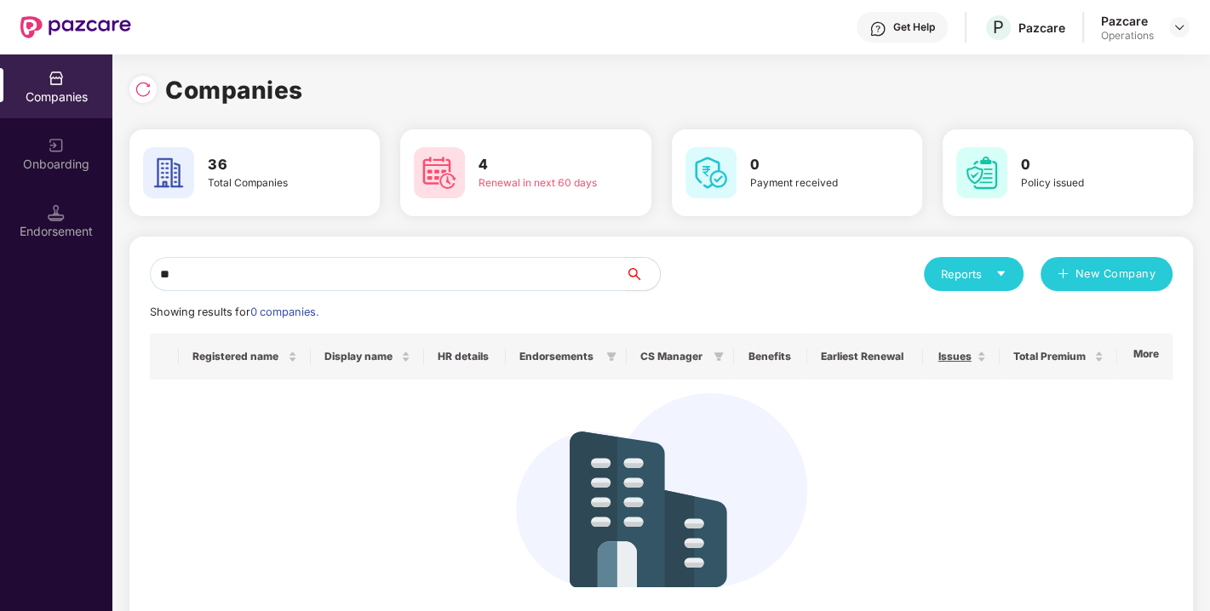
type input "*"
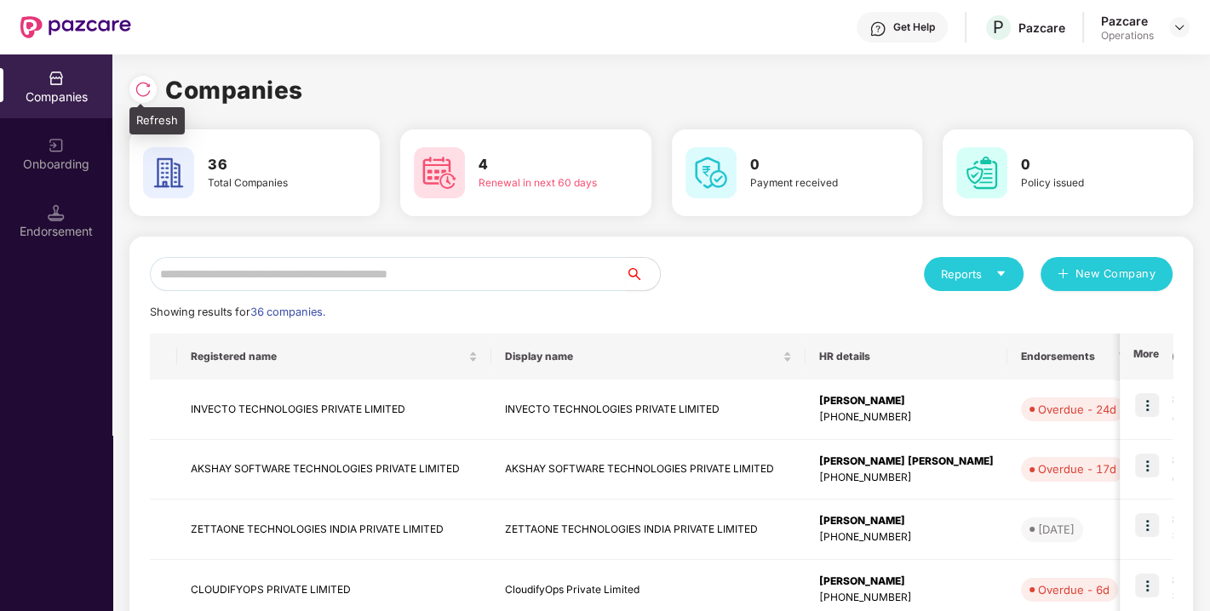
click at [146, 82] on img at bounding box center [142, 89] width 17 height 17
click at [140, 81] on img at bounding box center [142, 89] width 17 height 17
click at [483, 265] on input "text" at bounding box center [388, 274] width 476 height 34
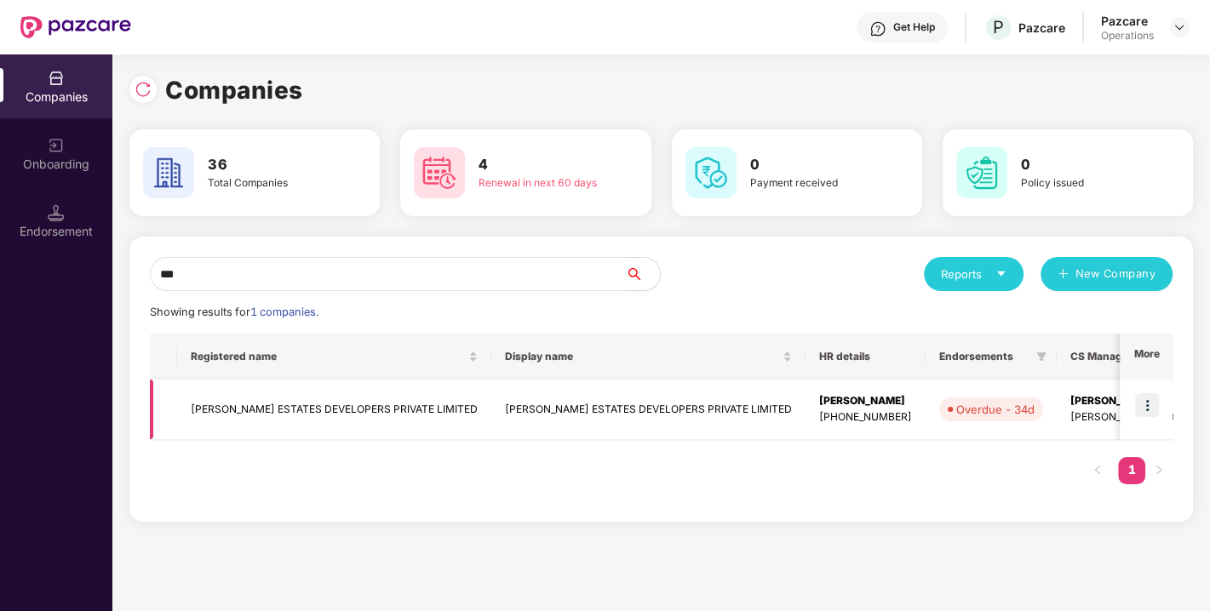
type input "***"
click at [313, 417] on td "[PERSON_NAME] ESTATES DEVELOPERS PRIVATE LIMITED" at bounding box center [334, 410] width 314 height 60
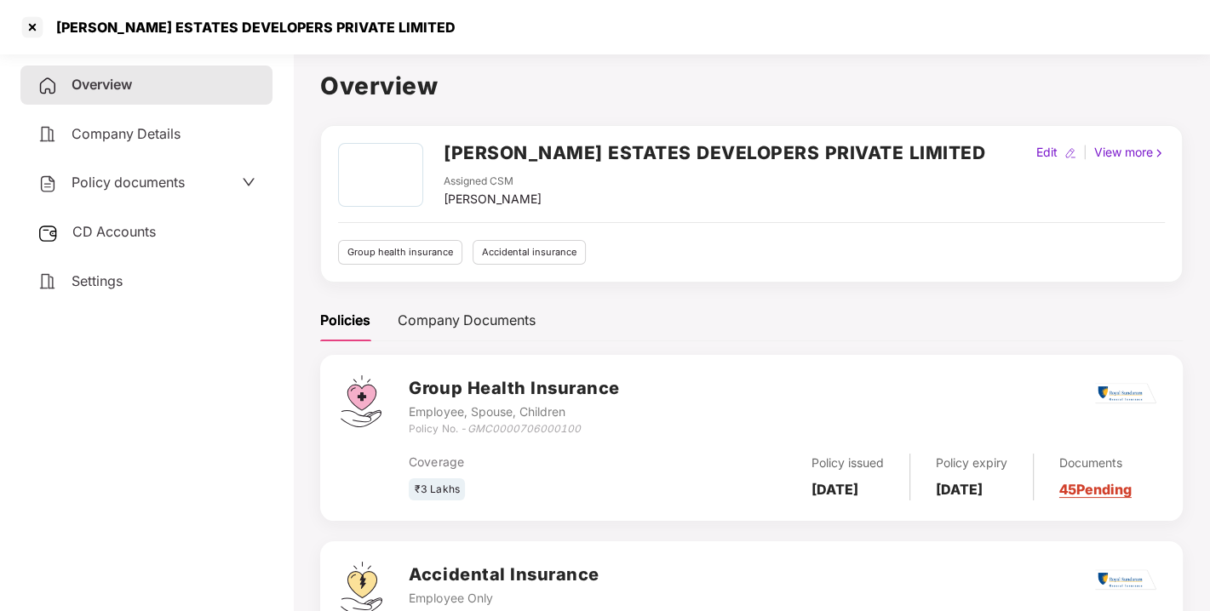
click at [484, 199] on div "[PERSON_NAME]" at bounding box center [493, 199] width 98 height 19
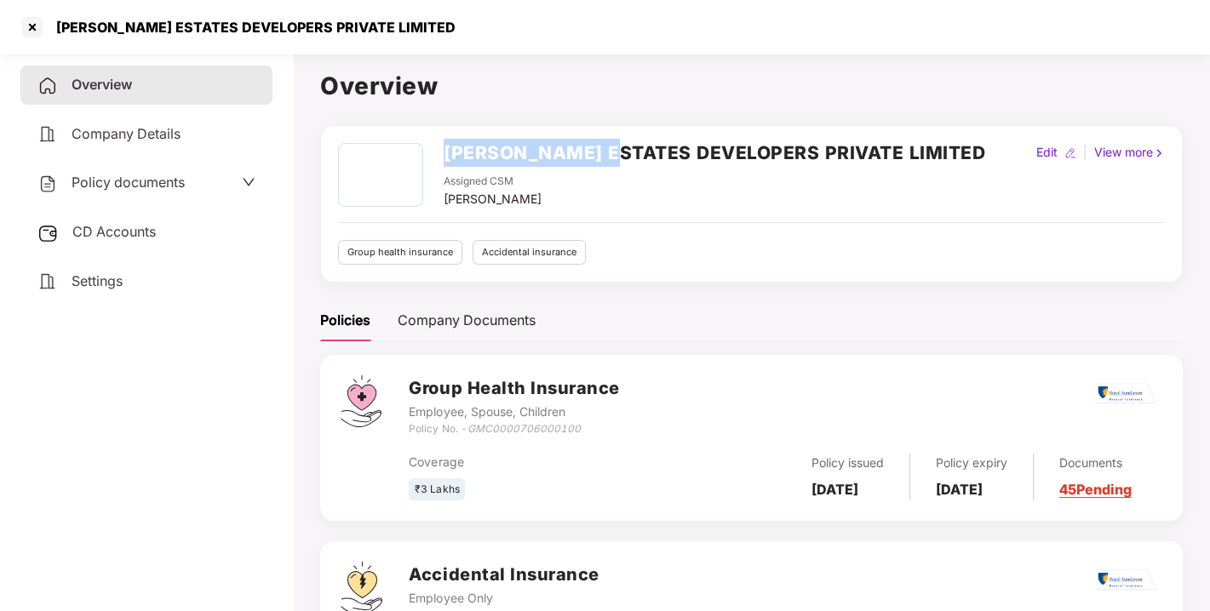
drag, startPoint x: 444, startPoint y: 155, endPoint x: 621, endPoint y: 160, distance: 177.1
click at [621, 160] on h2 "[PERSON_NAME] ESTATES DEVELOPERS PRIVATE LIMITED" at bounding box center [714, 153] width 541 height 28
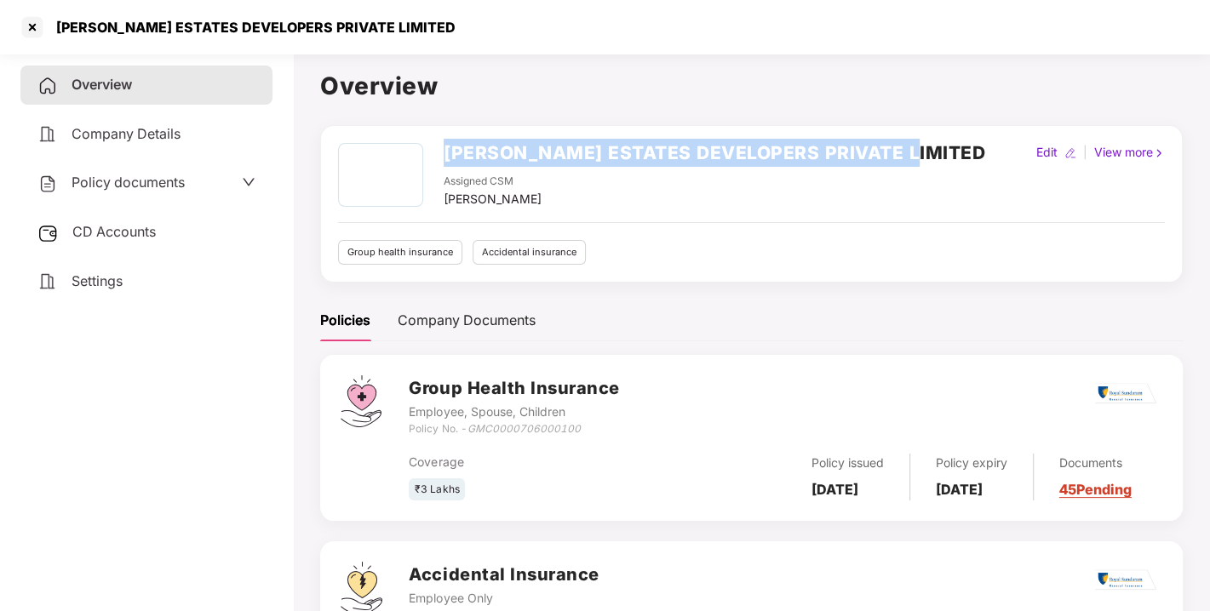
copy h2 "[PERSON_NAME] ESTATES DEVELOPERS PRIVATE LIMITED"
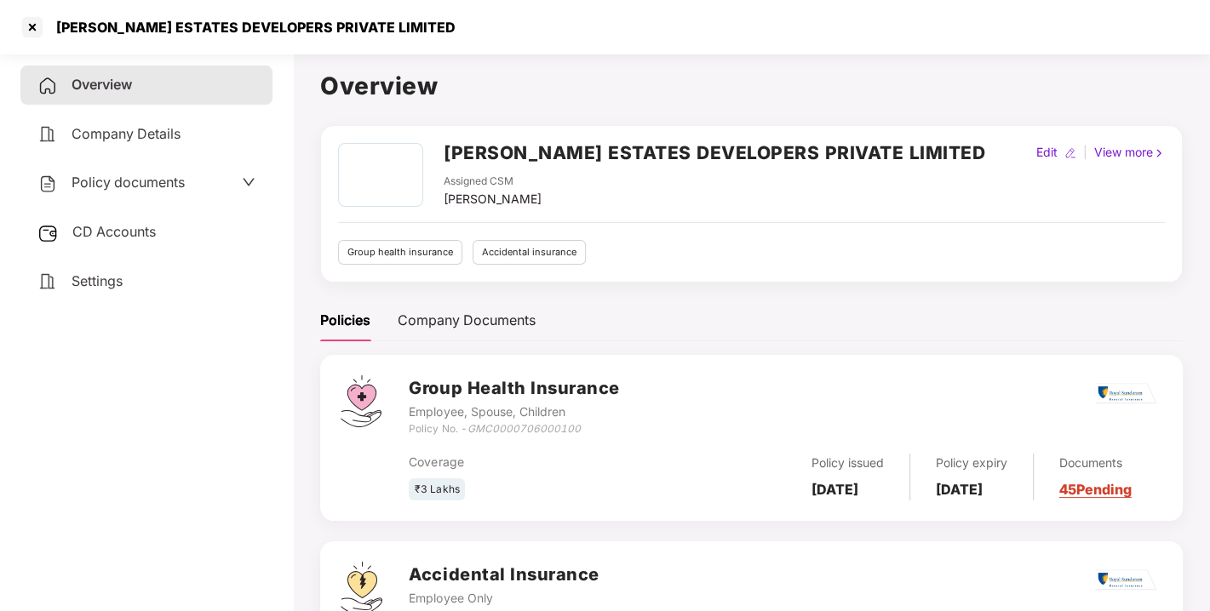
click at [820, 481] on b "[DATE]" at bounding box center [834, 489] width 47 height 17
copy b "[DATE]"
click at [979, 481] on b "[DATE]" at bounding box center [959, 489] width 47 height 17
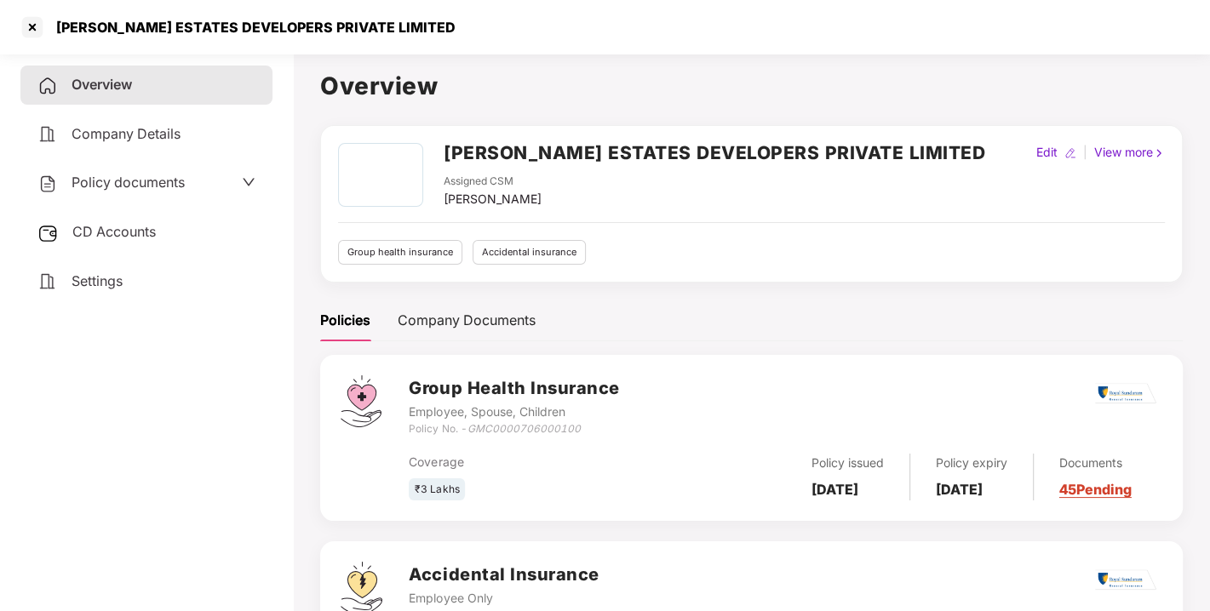
click at [979, 481] on b "[DATE]" at bounding box center [959, 489] width 47 height 17
copy b "[DATE]"
click at [592, 151] on h2 "[PERSON_NAME] ESTATES DEVELOPERS PRIVATE LIMITED" at bounding box center [714, 153] width 541 height 28
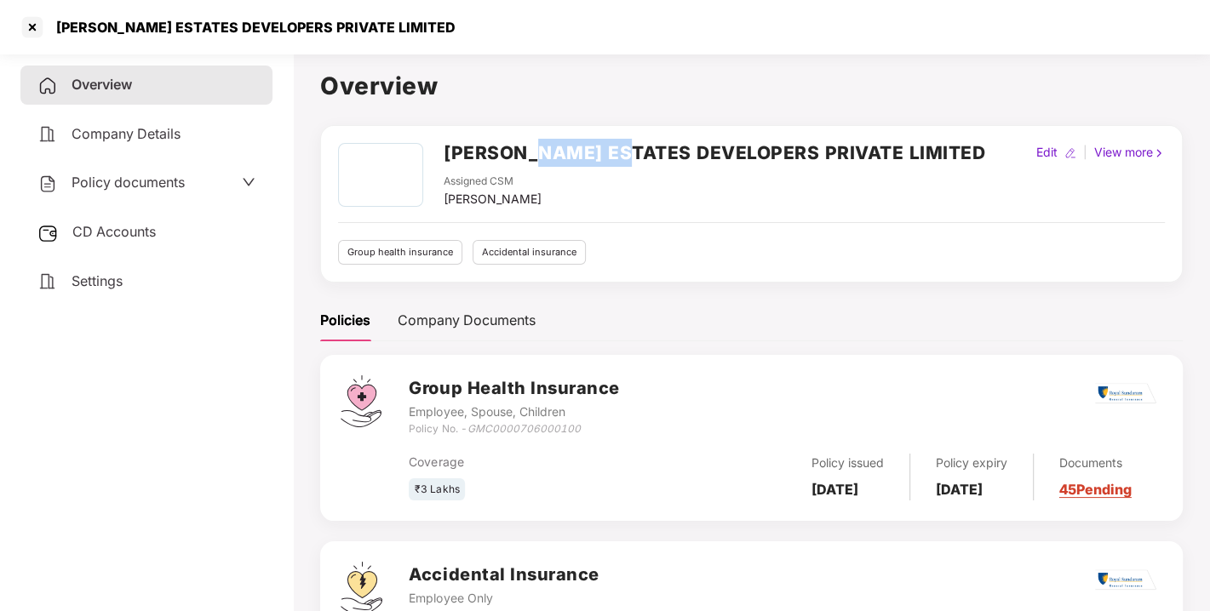
click at [592, 151] on h2 "[PERSON_NAME] ESTATES DEVELOPERS PRIVATE LIMITED" at bounding box center [714, 153] width 541 height 28
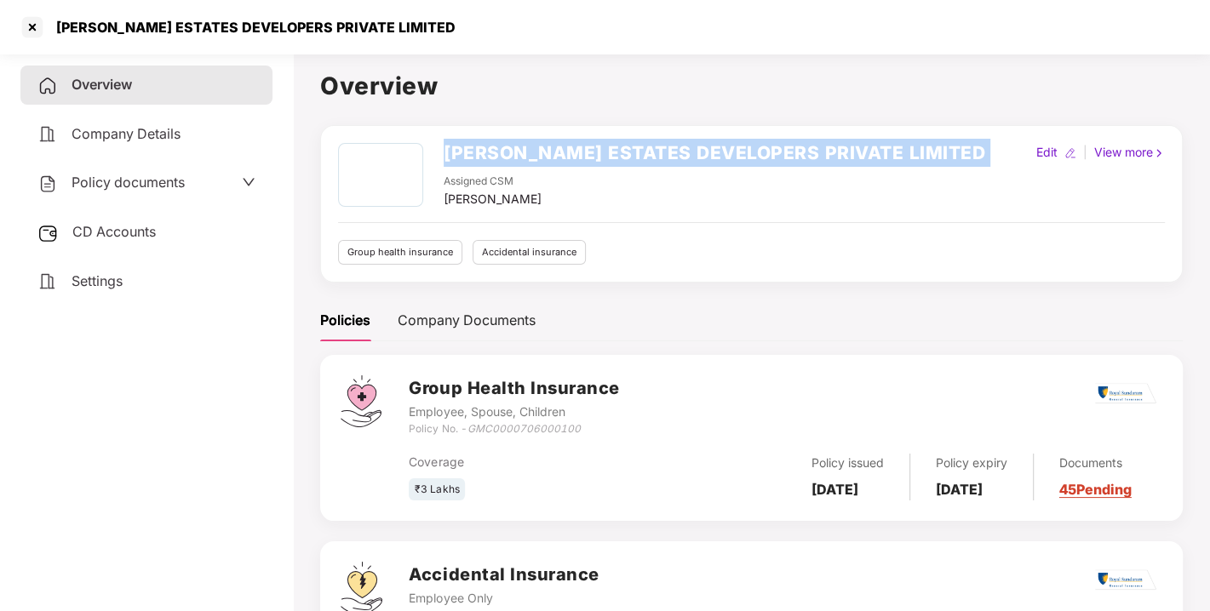
click at [592, 151] on h2 "[PERSON_NAME] ESTATES DEVELOPERS PRIVATE LIMITED" at bounding box center [714, 153] width 541 height 28
copy h2 "[PERSON_NAME] ESTATES DEVELOPERS PRIVATE LIMITED"
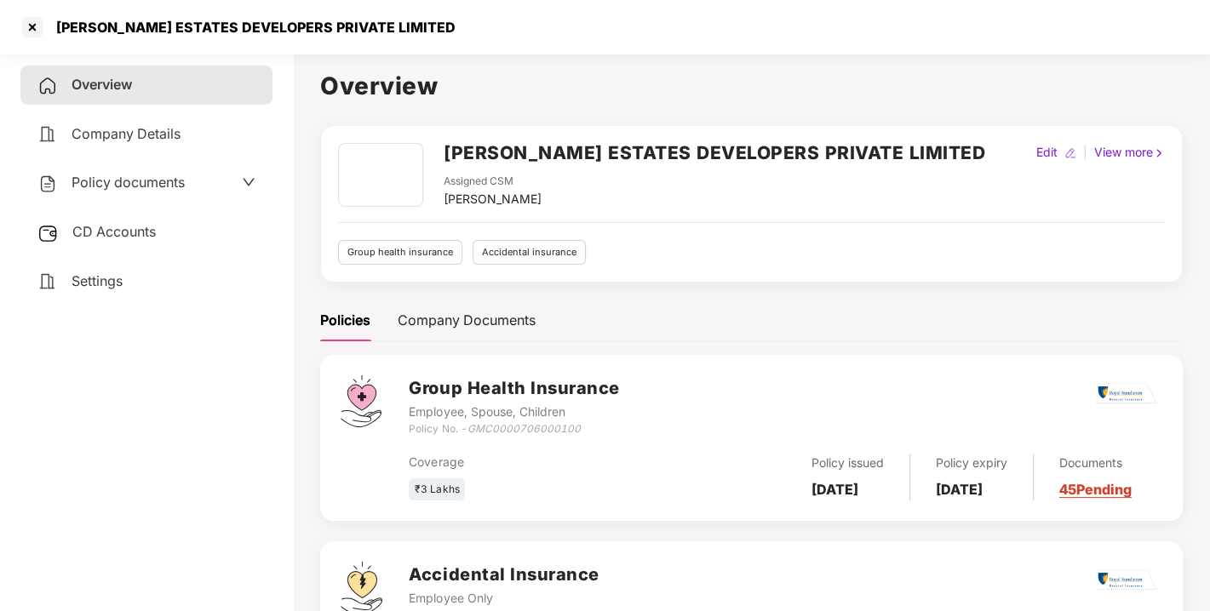
click at [535, 423] on icon "GMC0000706000100" at bounding box center [522, 428] width 113 height 13
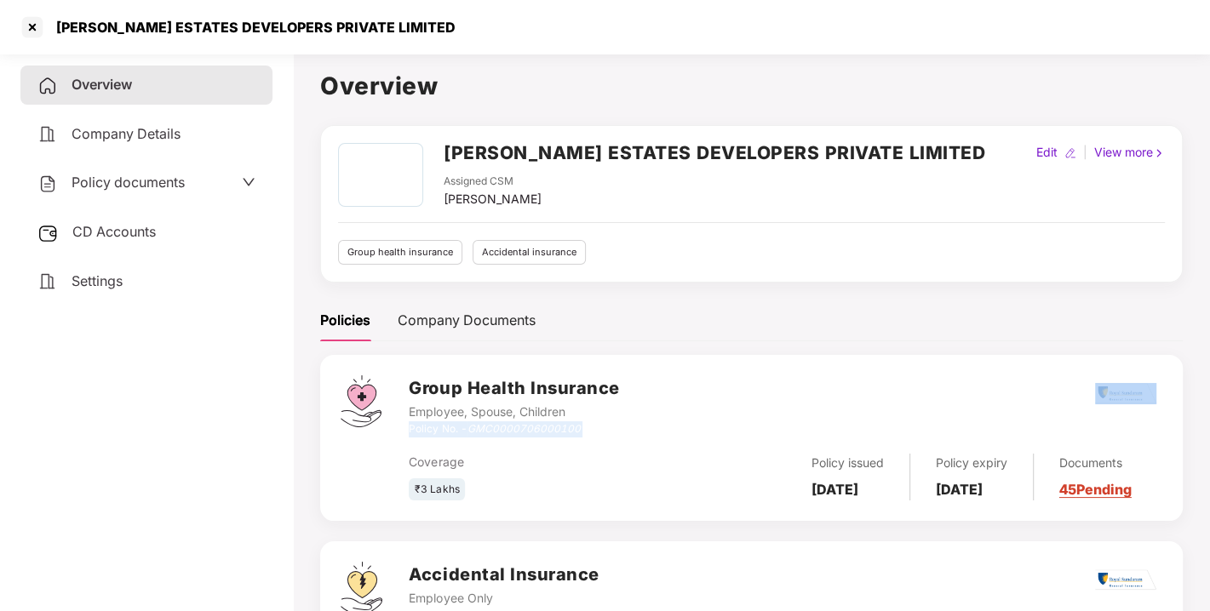
click at [535, 423] on icon "GMC0000706000100" at bounding box center [522, 428] width 113 height 13
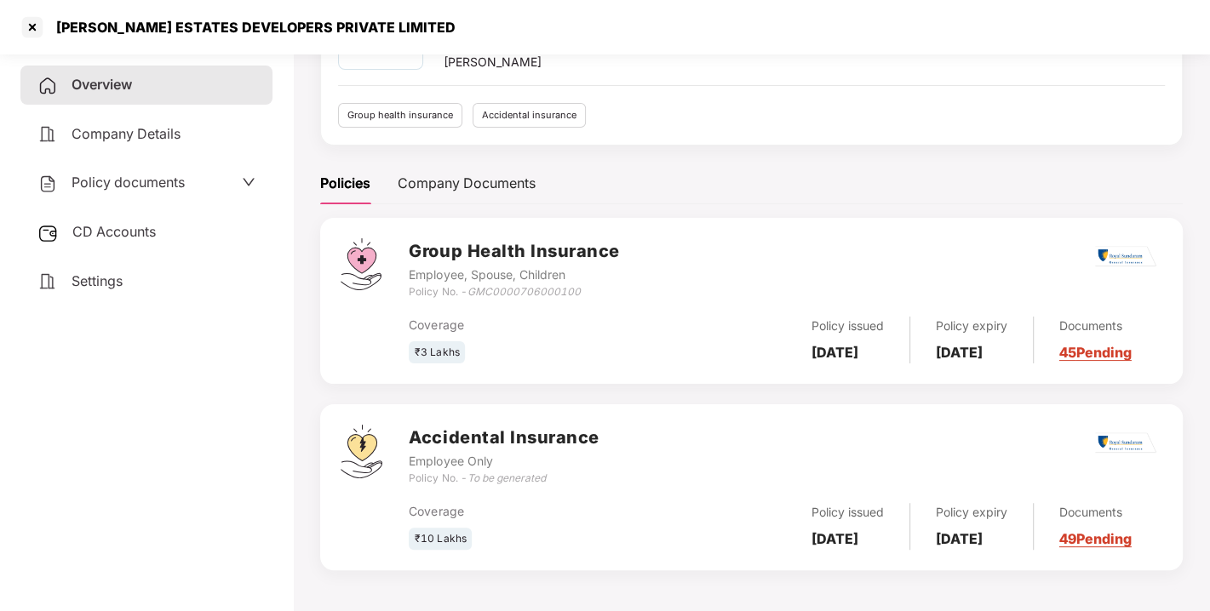
click at [831, 344] on b "[DATE]" at bounding box center [834, 352] width 47 height 17
copy b "[DATE]"
click at [970, 344] on b "[DATE]" at bounding box center [959, 352] width 47 height 17
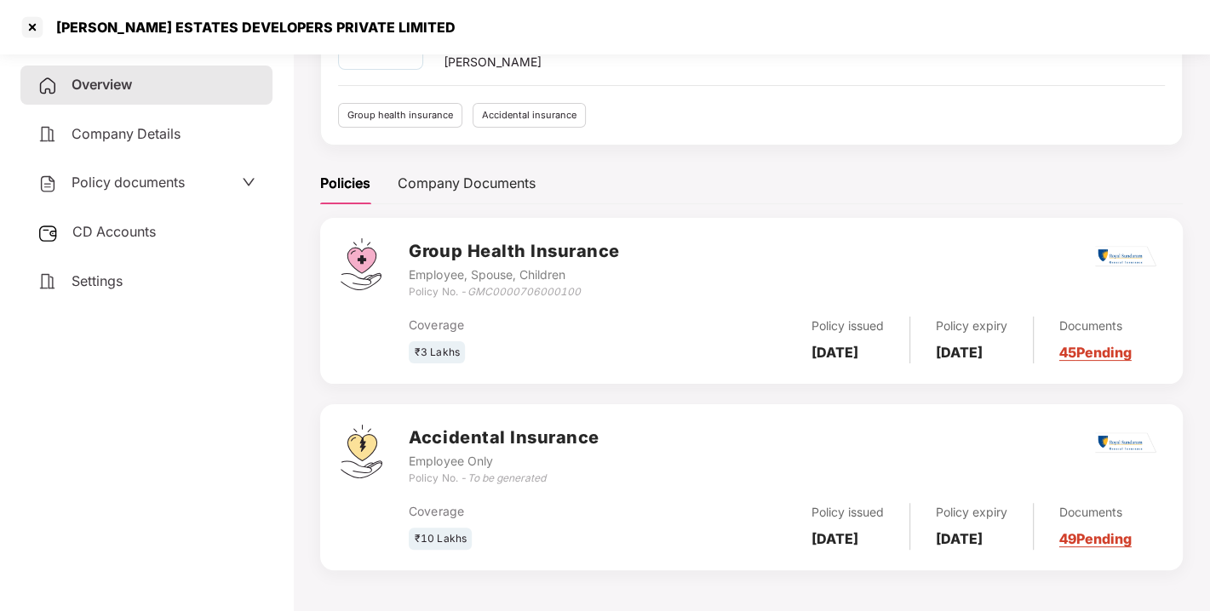
click at [970, 344] on b "[DATE]" at bounding box center [959, 352] width 47 height 17
copy b "[DATE]"
click at [146, 232] on span "CD Accounts" at bounding box center [113, 231] width 83 height 17
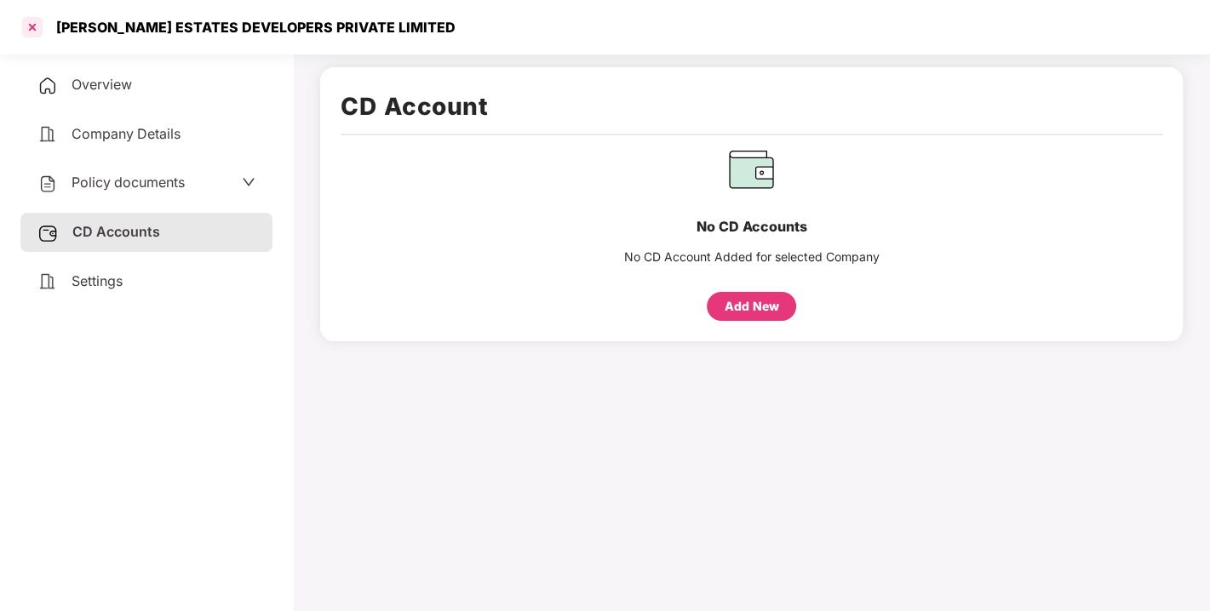
click at [38, 29] on div at bounding box center [32, 27] width 27 height 27
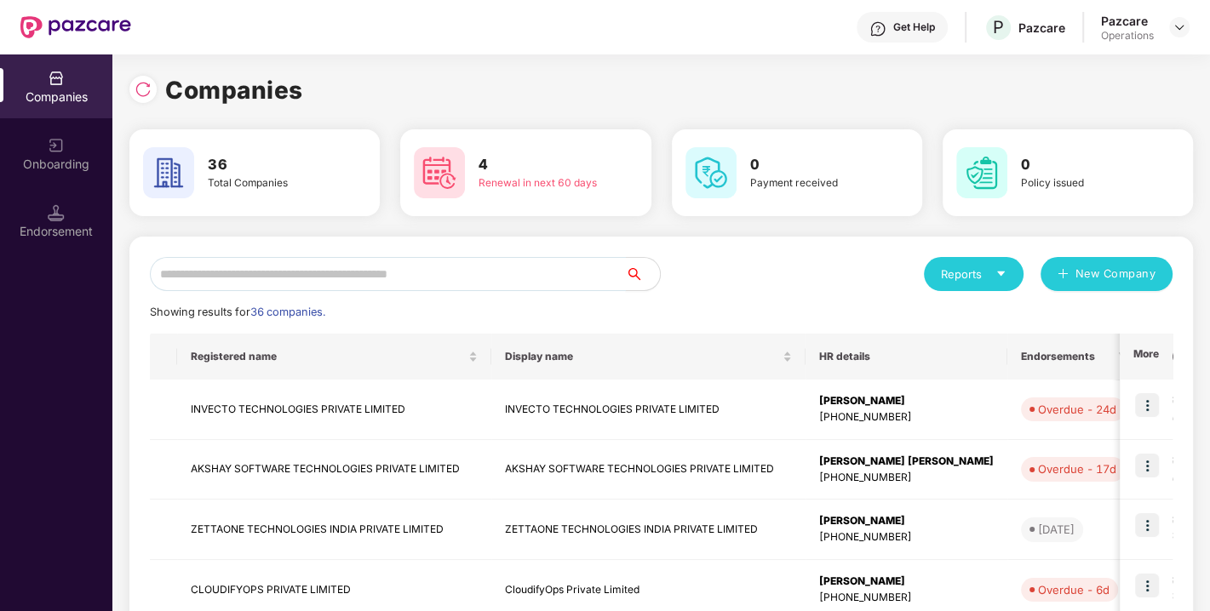
click at [375, 265] on input "text" at bounding box center [388, 274] width 476 height 34
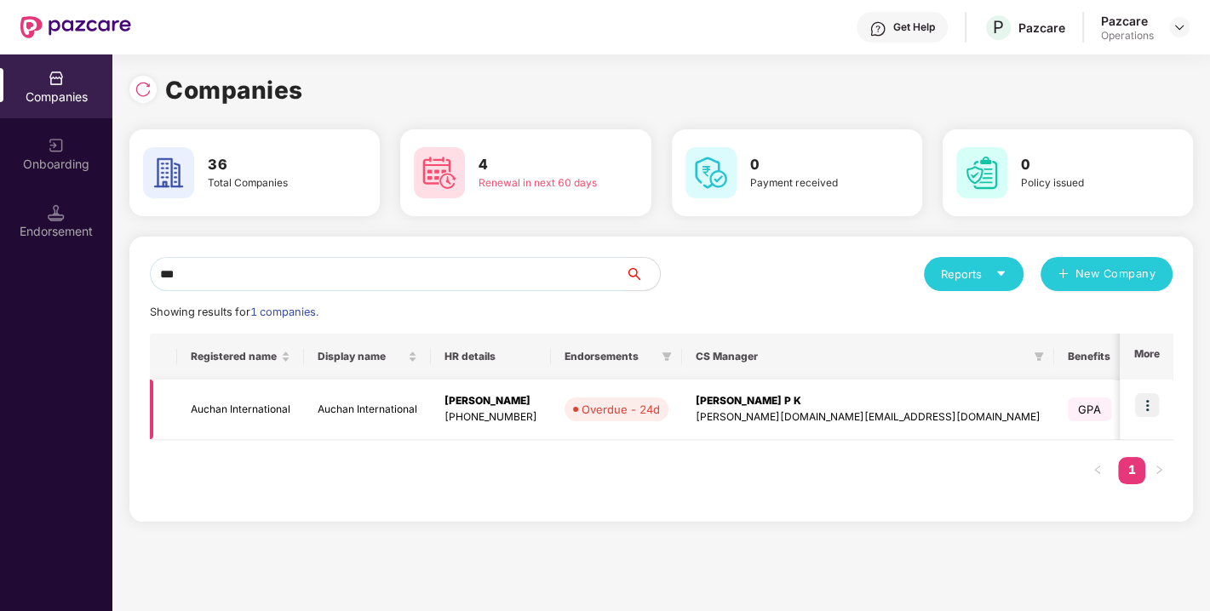
type input "***"
click at [342, 408] on td "Auchan International" at bounding box center [367, 410] width 127 height 60
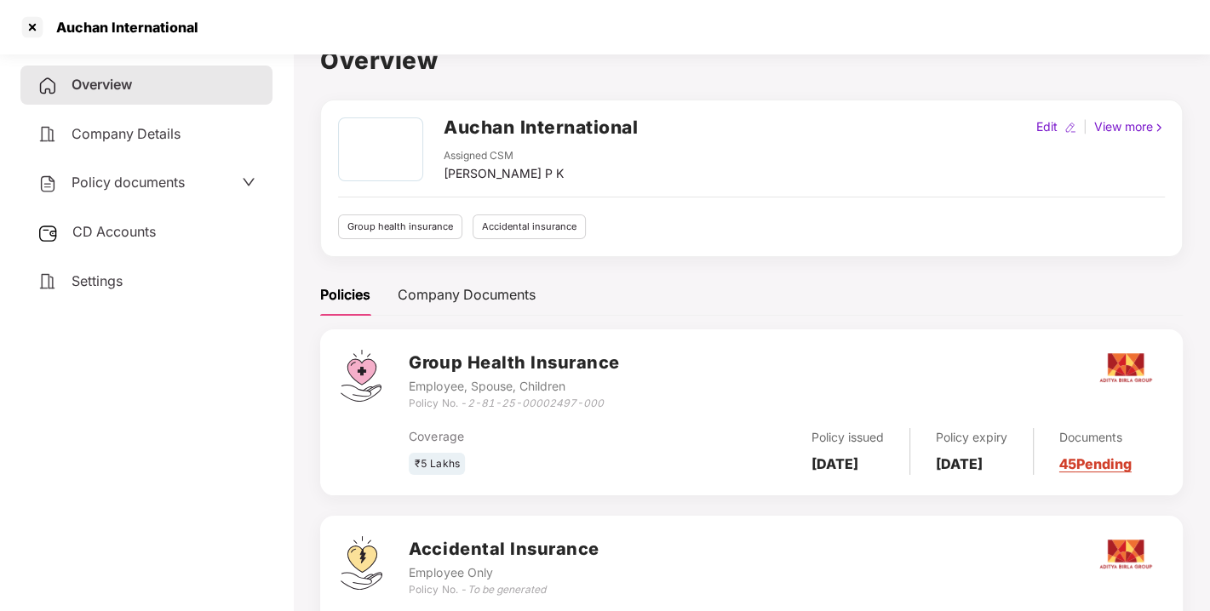
scroll to position [26, 0]
click at [126, 240] on div "CD Accounts" at bounding box center [146, 232] width 252 height 39
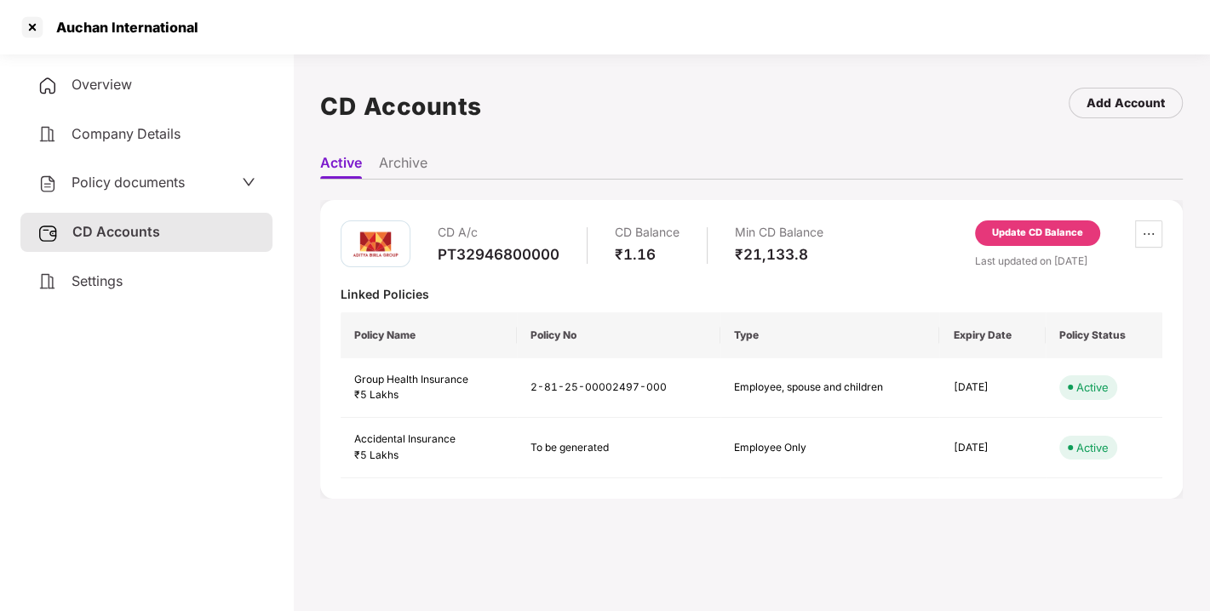
click at [102, 83] on span "Overview" at bounding box center [102, 84] width 60 height 17
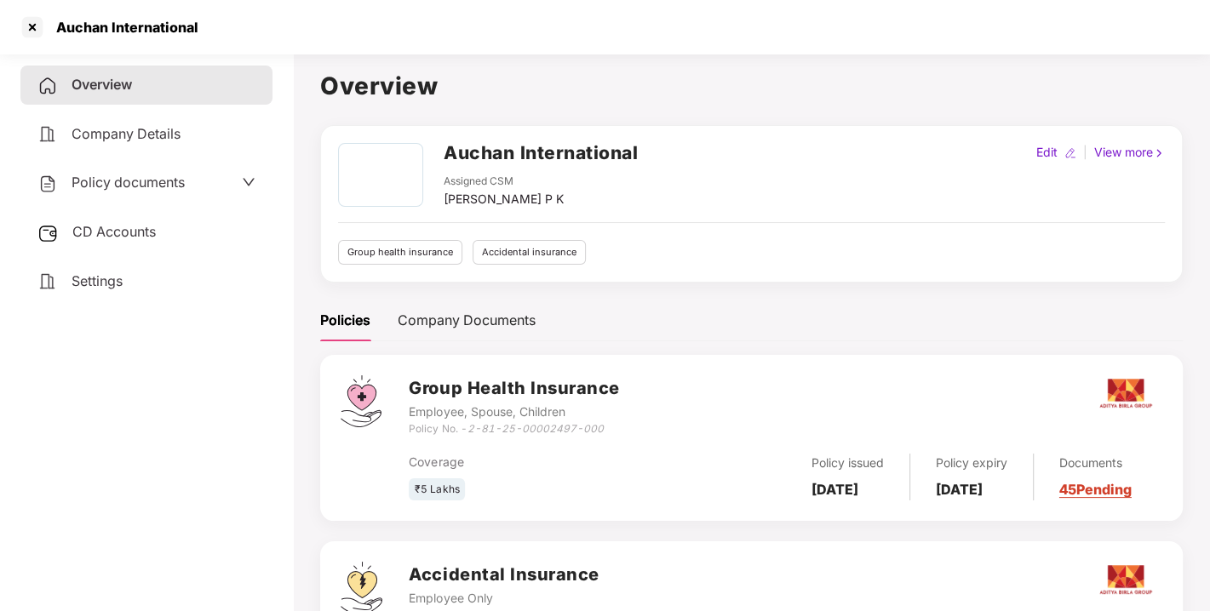
click at [501, 152] on h2 "Auchan International" at bounding box center [541, 153] width 194 height 28
copy h2 "Auchan International"
click at [973, 481] on b "[DATE]" at bounding box center [959, 489] width 47 height 17
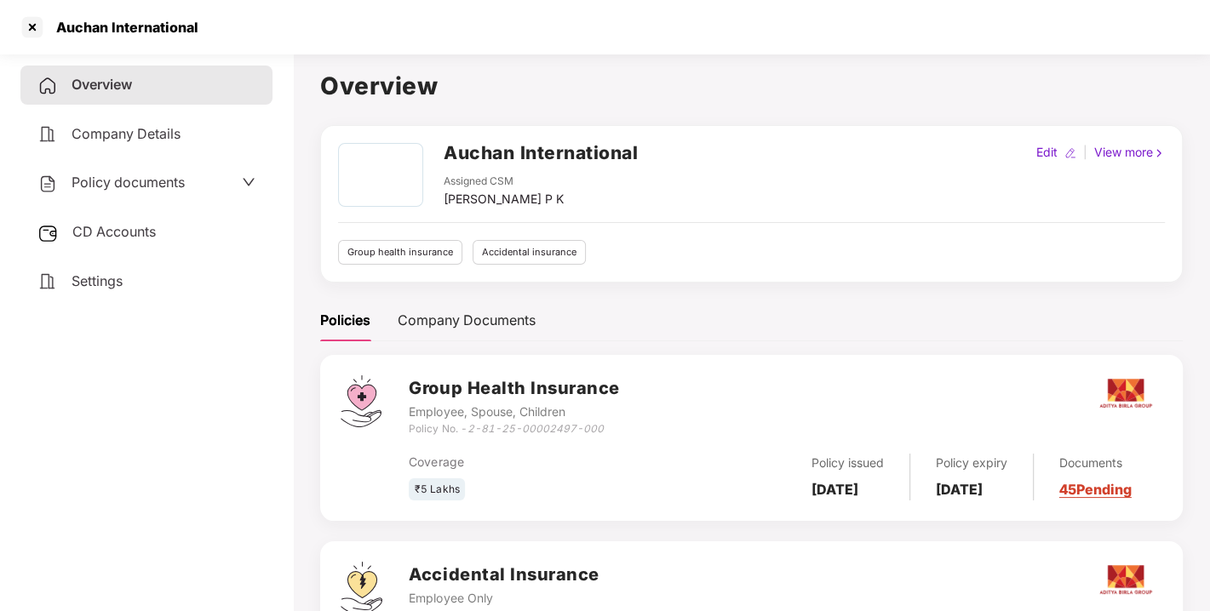
click at [973, 481] on b "[DATE]" at bounding box center [959, 489] width 47 height 17
copy b "[DATE]"
click at [821, 481] on b "[DATE]" at bounding box center [834, 489] width 47 height 17
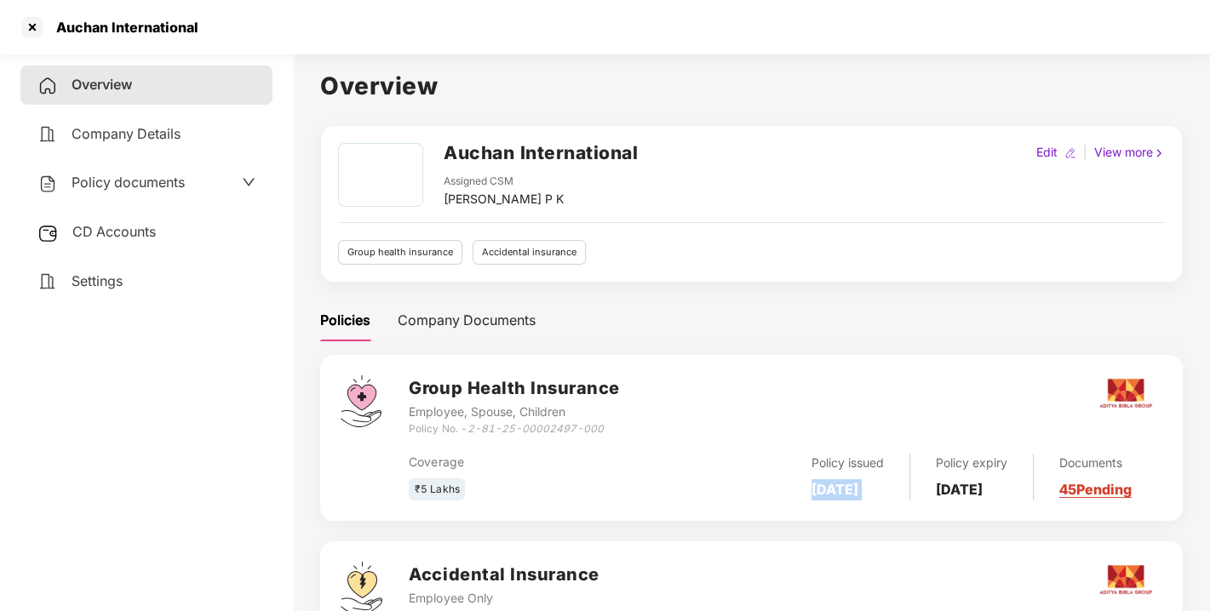
click at [821, 481] on b "[DATE]" at bounding box center [834, 489] width 47 height 17
click at [970, 481] on b "[DATE]" at bounding box center [959, 489] width 47 height 17
click at [112, 238] on span "CD Accounts" at bounding box center [113, 231] width 83 height 17
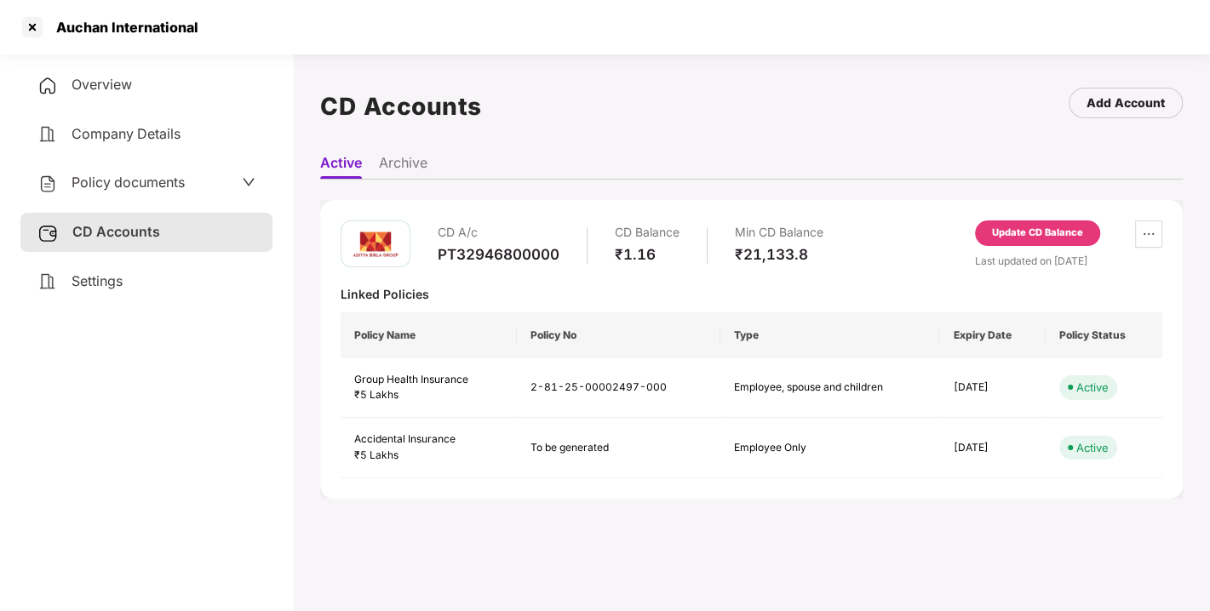
click at [525, 255] on div "PT32946800000" at bounding box center [499, 254] width 122 height 19
click at [144, 86] on div "Overview" at bounding box center [146, 85] width 252 height 39
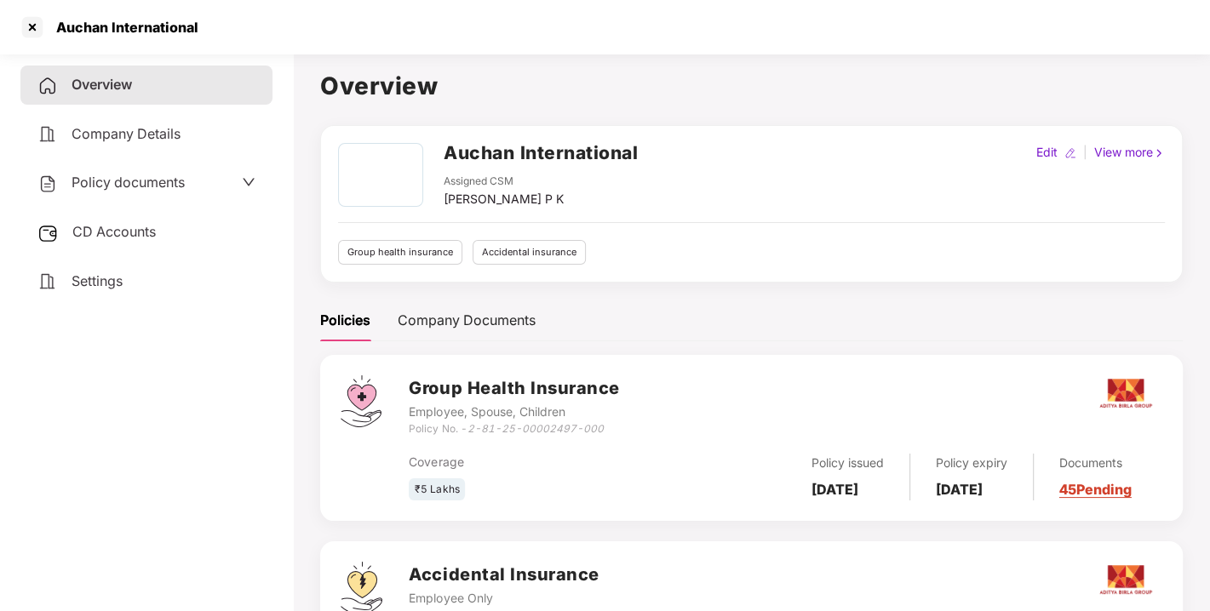
click at [572, 155] on h2 "Auchan International" at bounding box center [541, 153] width 194 height 28
click at [532, 423] on icon "2-81-25-00002497-000" at bounding box center [534, 428] width 136 height 13
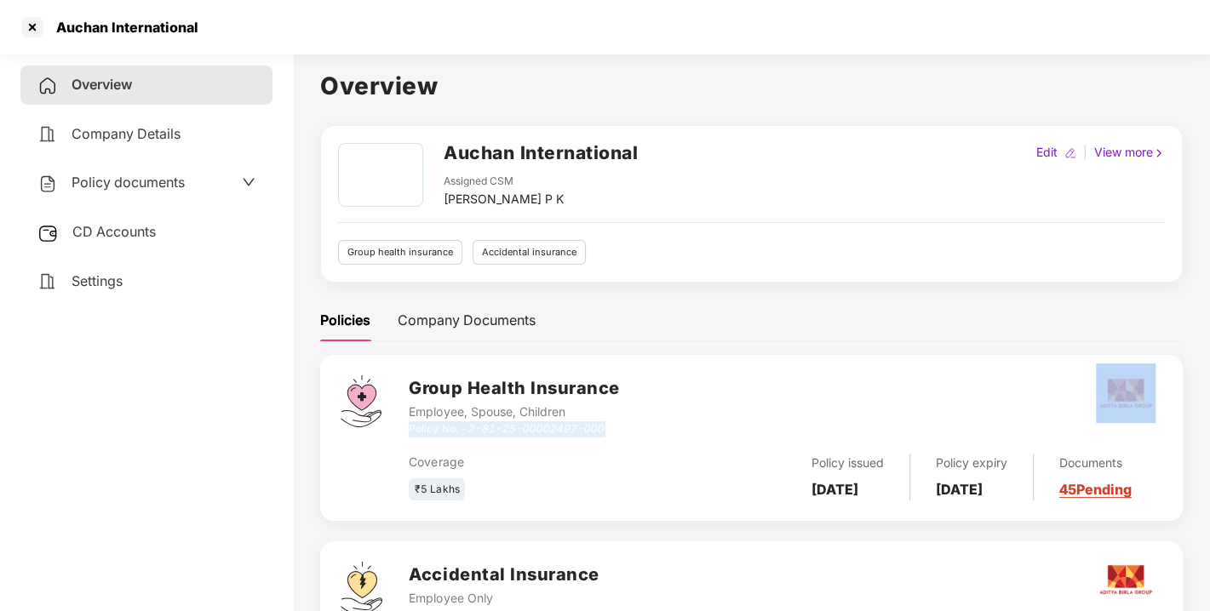
click at [532, 423] on icon "2-81-25-00002497-000" at bounding box center [534, 428] width 136 height 13
click at [471, 430] on icon "2-81-25-00002497-000" at bounding box center [534, 428] width 136 height 13
drag, startPoint x: 472, startPoint y: 430, endPoint x: 623, endPoint y: 438, distance: 151.7
click at [623, 438] on div "Group Health Insurance Employee, Spouse, Children Policy No. - 2-81-25-00002497…" at bounding box center [785, 437] width 753 height 125
click at [574, 443] on div "Coverage ₹5 Lakhs Policy issued [DATE] Policy expiry [DATE] Documents 45 Pending" at bounding box center [785, 470] width 753 height 64
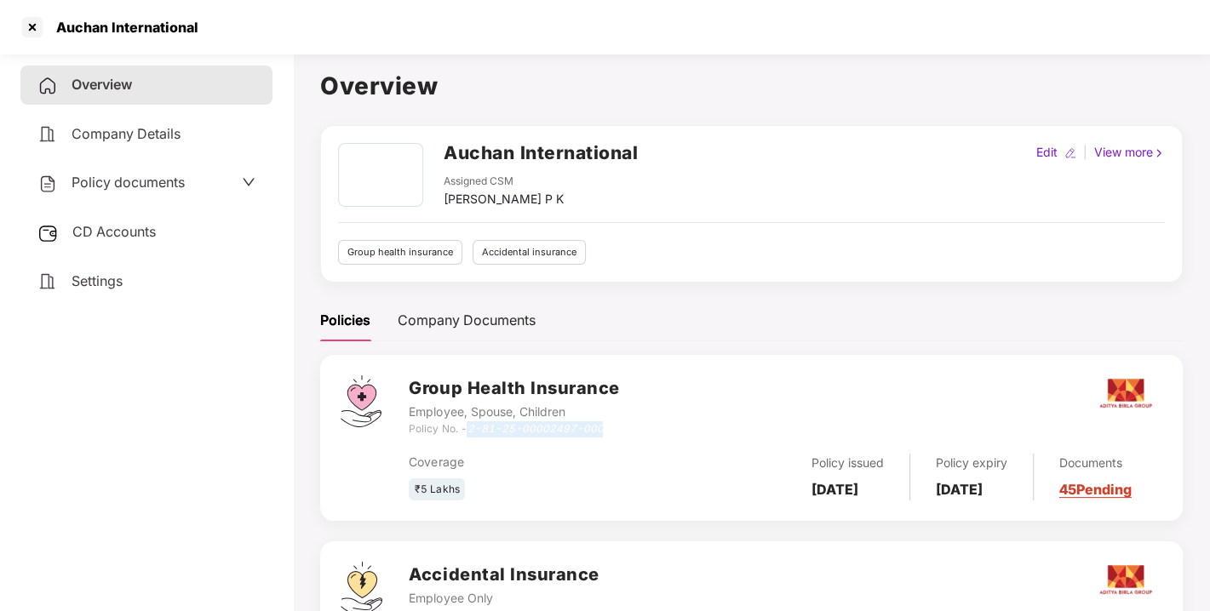
drag, startPoint x: 471, startPoint y: 427, endPoint x: 600, endPoint y: 426, distance: 129.4
click at [600, 426] on icon "2-81-25-00002497-000" at bounding box center [534, 428] width 136 height 13
click at [552, 153] on h2 "Auchan International" at bounding box center [541, 153] width 194 height 28
